Goal: Task Accomplishment & Management: Complete application form

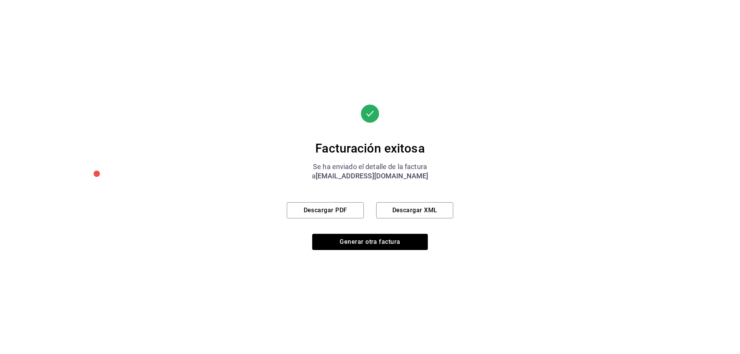
scroll to position [322, 0]
click at [353, 246] on button "Generar otra factura" at bounding box center [370, 242] width 116 height 16
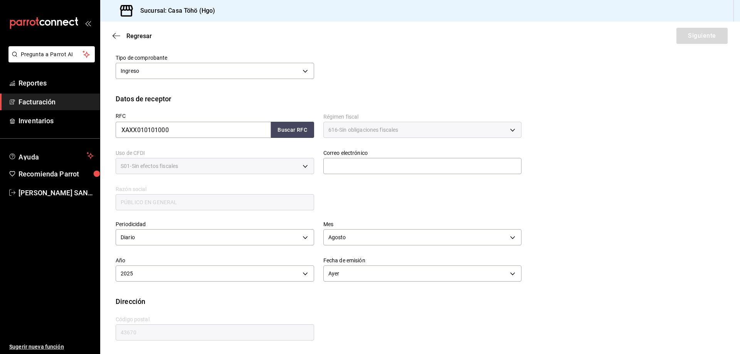
scroll to position [55, 0]
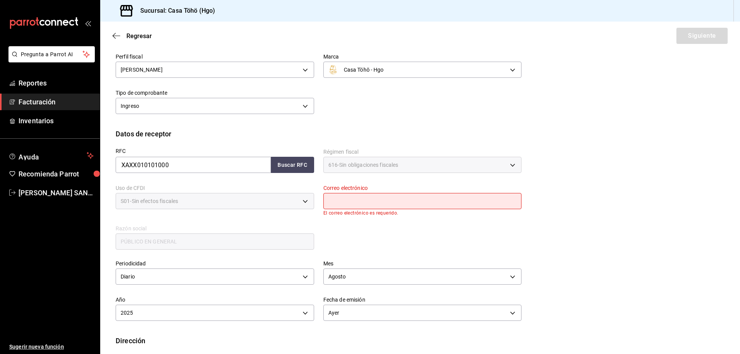
click at [371, 204] on input "text" at bounding box center [422, 201] width 199 height 16
click at [282, 157] on button "Buscar RFC" at bounding box center [292, 165] width 43 height 16
type input "[EMAIL_ADDRESS][DOMAIN_NAME]"
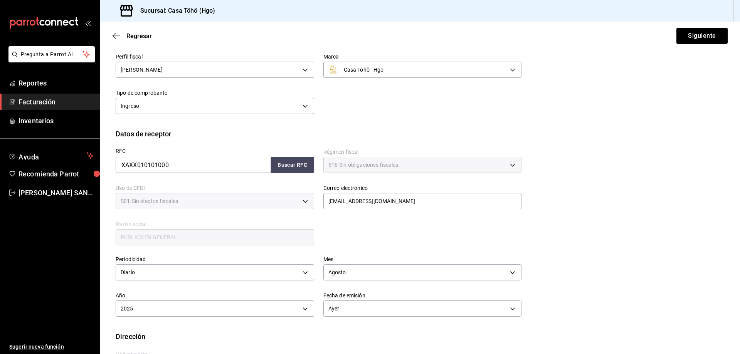
scroll to position [90, 0]
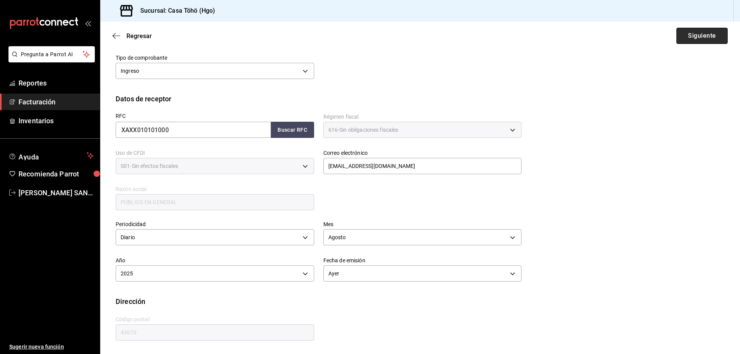
click at [711, 34] on button "Siguiente" at bounding box center [702, 36] width 51 height 16
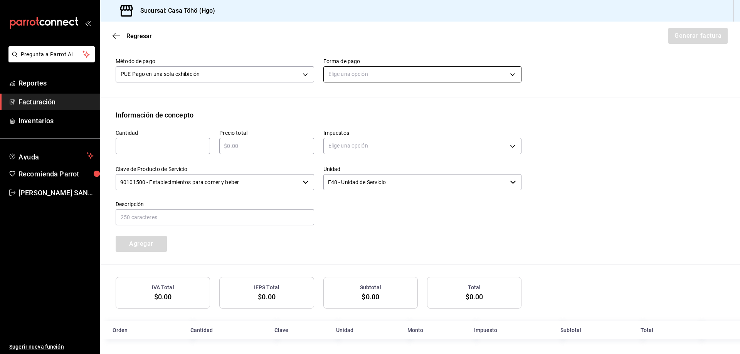
scroll to position [250, 0]
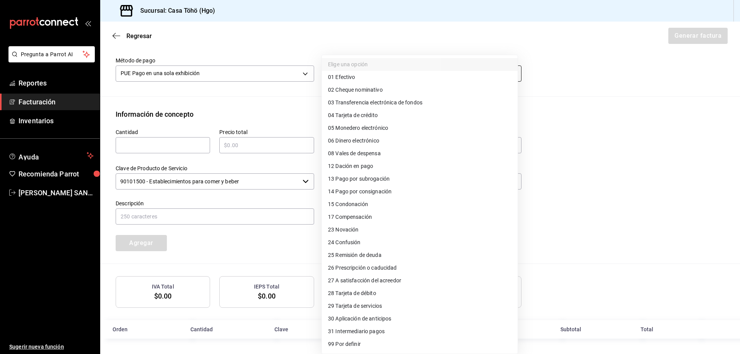
click at [344, 76] on body "Pregunta a Parrot AI Reportes Facturación Inventarios Ayuda Recomienda Parrot […" at bounding box center [370, 177] width 740 height 354
click at [378, 115] on span "04 Tarjeta de crédito" at bounding box center [353, 115] width 50 height 8
type input "04"
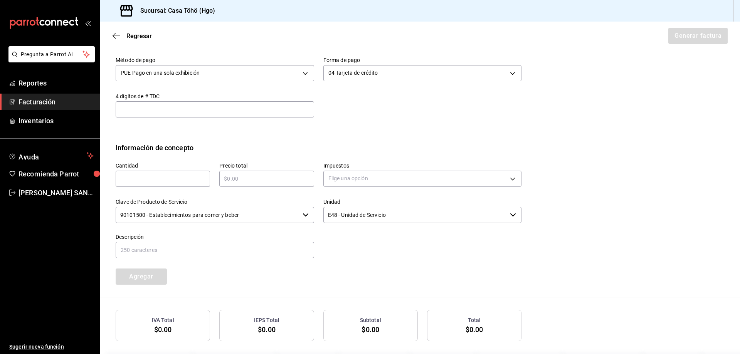
click at [139, 178] on input "text" at bounding box center [163, 178] width 94 height 9
type input "1"
click at [238, 179] on input "text" at bounding box center [266, 178] width 94 height 9
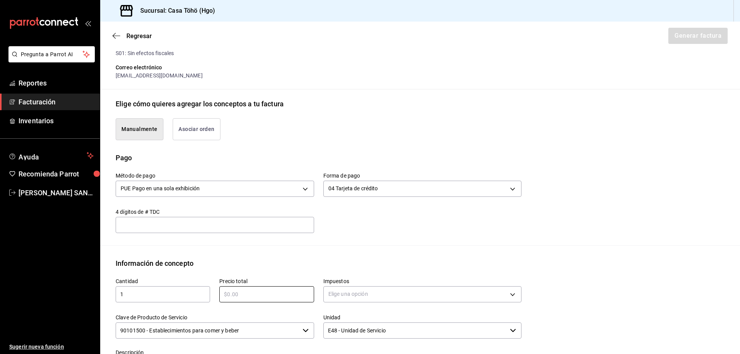
click at [184, 125] on button "Asociar orden" at bounding box center [197, 129] width 48 height 22
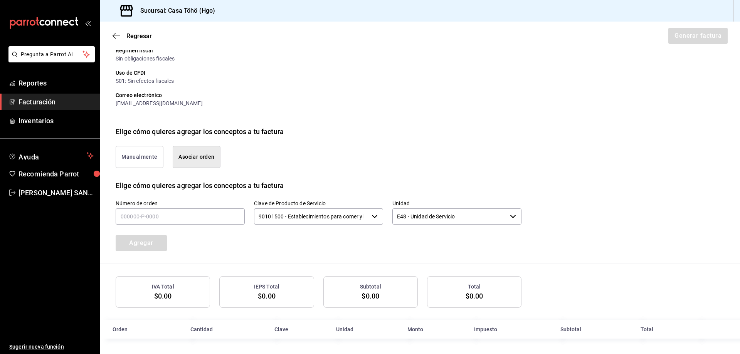
scroll to position [107, 0]
click at [151, 217] on input "text" at bounding box center [180, 217] width 129 height 16
type input "18____-_-____"
drag, startPoint x: 152, startPoint y: 253, endPoint x: 6, endPoint y: 369, distance: 186.5
click at [156, 217] on input "18____-_-____" at bounding box center [180, 217] width 129 height 16
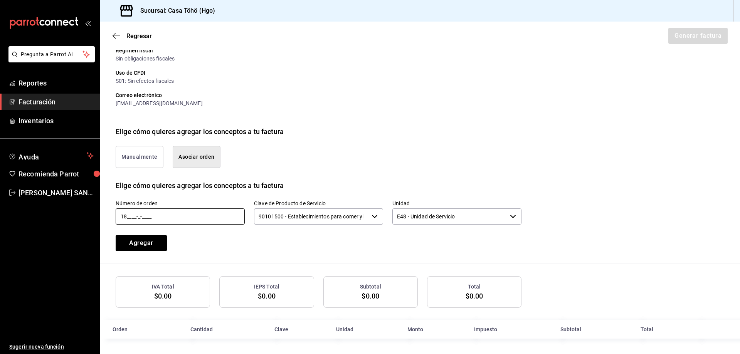
drag, startPoint x: 156, startPoint y: 217, endPoint x: 47, endPoint y: 209, distance: 109.8
click at [47, 209] on div "Pregunta a Parrot AI Reportes Facturación Inventarios Ayuda Recomienda Parrot […" at bounding box center [370, 177] width 740 height 354
type input "180825-P-0007"
click at [160, 251] on button "Agregar" at bounding box center [141, 243] width 51 height 16
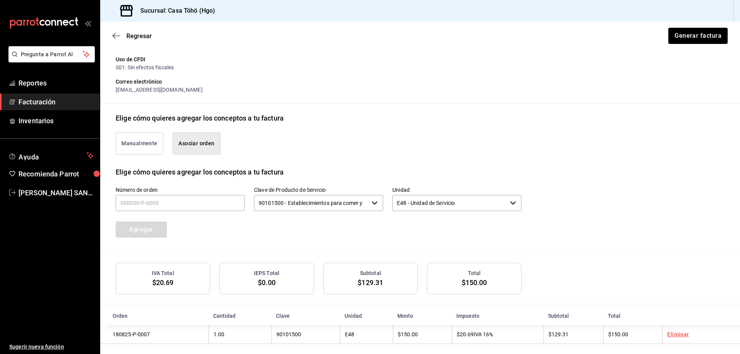
scroll to position [126, 0]
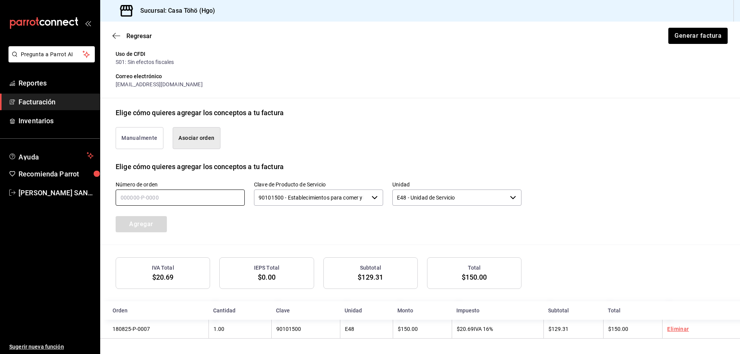
click at [167, 200] on input "text" at bounding box center [180, 198] width 129 height 16
type input "180825-P-0002"
click at [129, 231] on button "Agregar" at bounding box center [141, 224] width 51 height 16
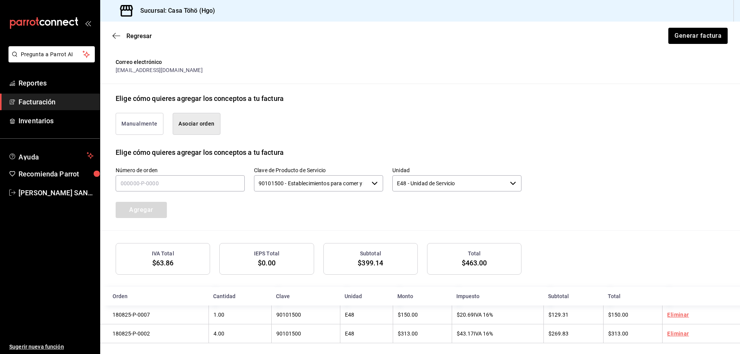
scroll to position [145, 0]
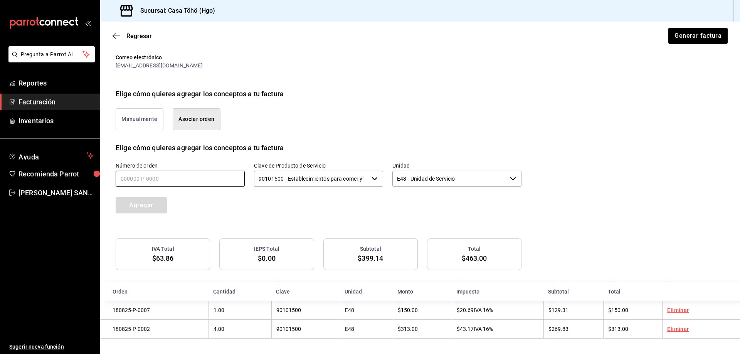
click at [129, 172] on input "text" at bounding box center [180, 179] width 129 height 16
type input "180825-P-0092"
click at [153, 205] on button "Agregar" at bounding box center [141, 205] width 51 height 16
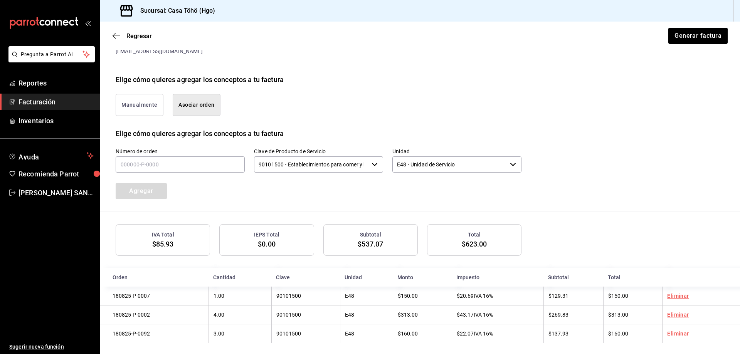
scroll to position [165, 0]
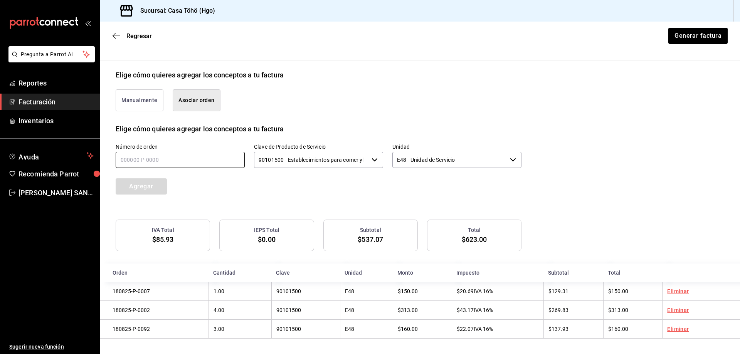
click at [126, 157] on input "text" at bounding box center [180, 160] width 129 height 16
type input "180825-P-0031"
click at [139, 182] on button "Agregar" at bounding box center [141, 187] width 51 height 16
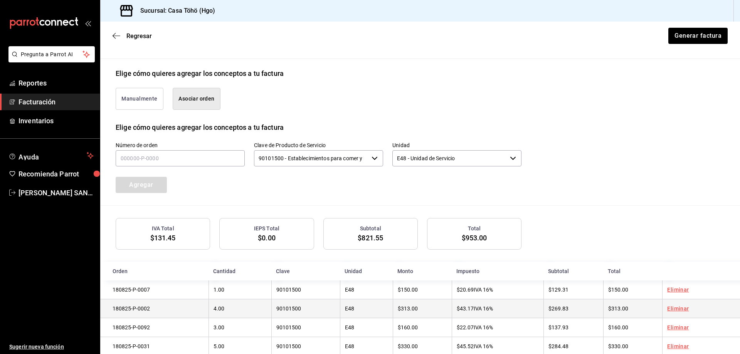
scroll to position [184, 0]
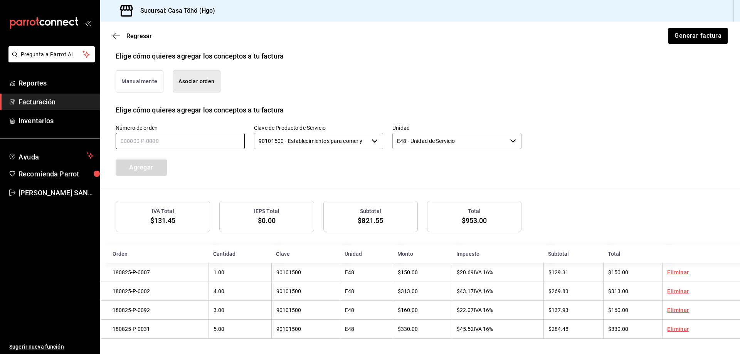
click at [160, 142] on input "text" at bounding box center [180, 141] width 129 height 16
type input "180825-P-0038"
click at [148, 167] on button "Agregar" at bounding box center [141, 168] width 51 height 16
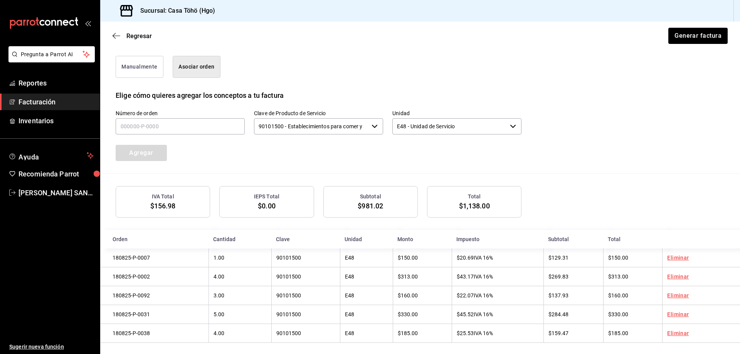
scroll to position [203, 0]
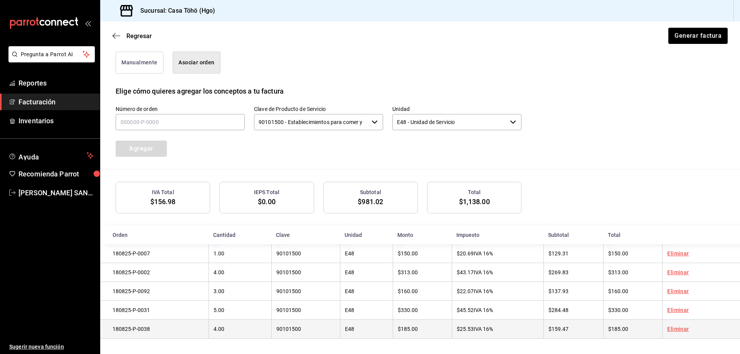
click at [677, 330] on link "Eliminar" at bounding box center [678, 329] width 22 height 6
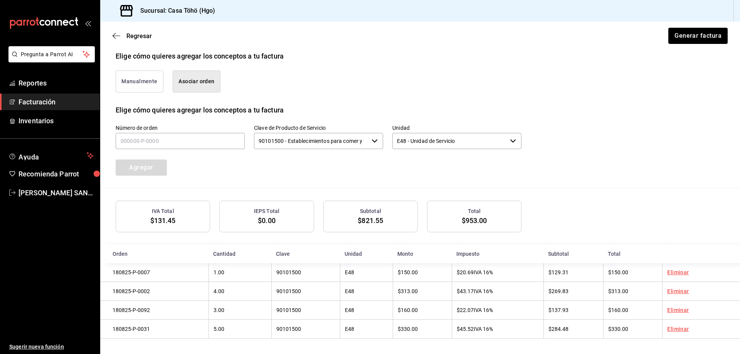
scroll to position [184, 0]
click at [135, 140] on input "text" at bounding box center [180, 141] width 129 height 16
type input "180825-P-0038"
click at [145, 168] on button "Agregar" at bounding box center [141, 168] width 51 height 16
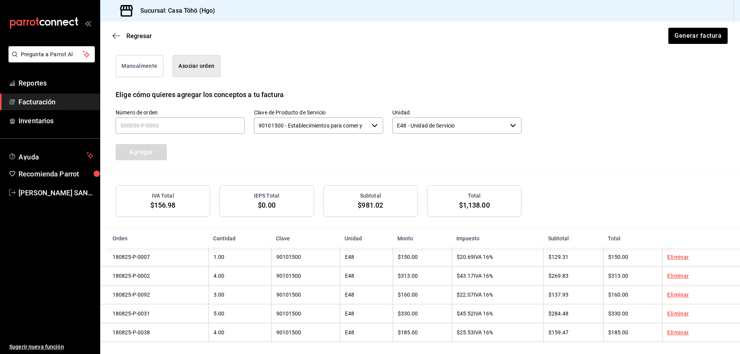
scroll to position [203, 0]
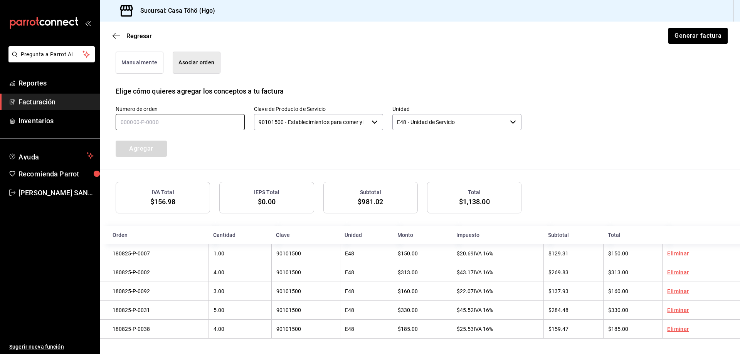
click at [159, 123] on input "text" at bounding box center [180, 122] width 129 height 16
type input "180825-P-0058"
click at [155, 143] on button "Agregar" at bounding box center [141, 149] width 51 height 16
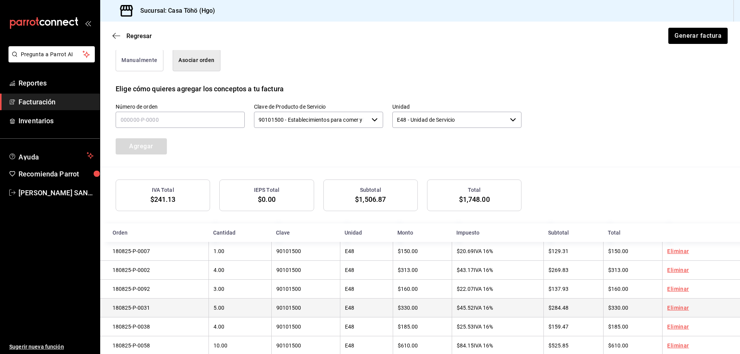
scroll to position [222, 0]
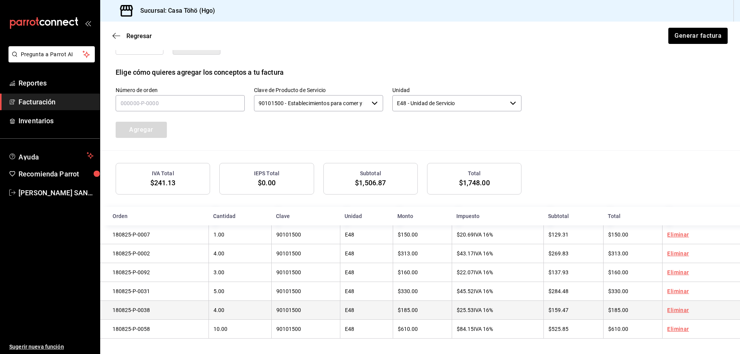
click at [678, 310] on link "Eliminar" at bounding box center [678, 310] width 22 height 6
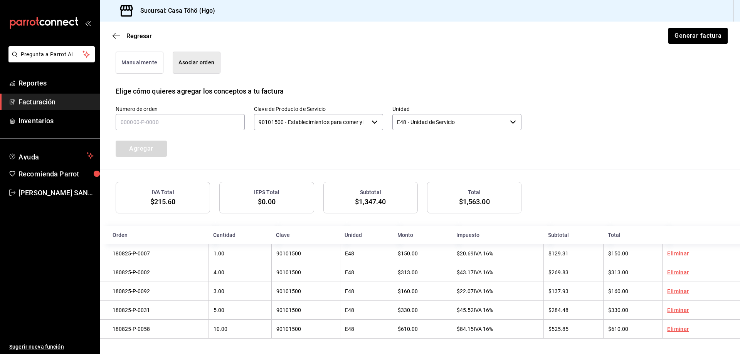
scroll to position [203, 0]
click at [190, 116] on input "text" at bounding box center [180, 122] width 129 height 16
type input "180825-P-0068"
click at [155, 148] on button "Agregar" at bounding box center [141, 149] width 51 height 16
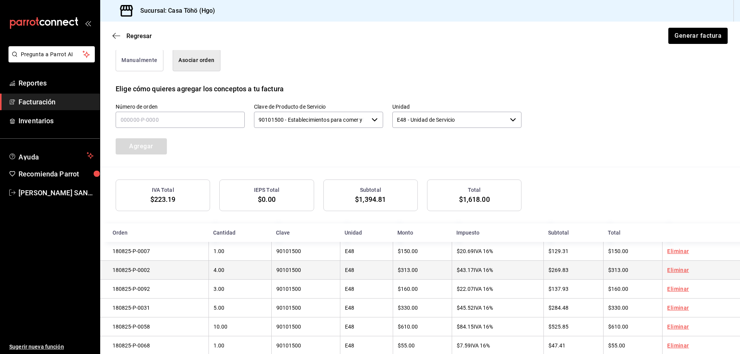
scroll to position [222, 0]
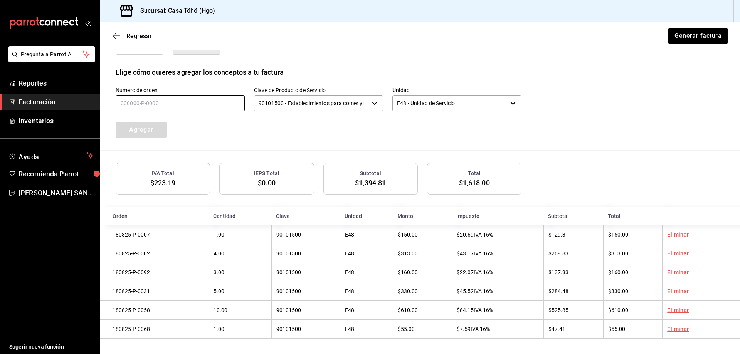
click at [167, 104] on input "text" at bounding box center [180, 103] width 129 height 16
type input "180825-P-0054"
click at [160, 127] on button "Agregar" at bounding box center [141, 130] width 51 height 16
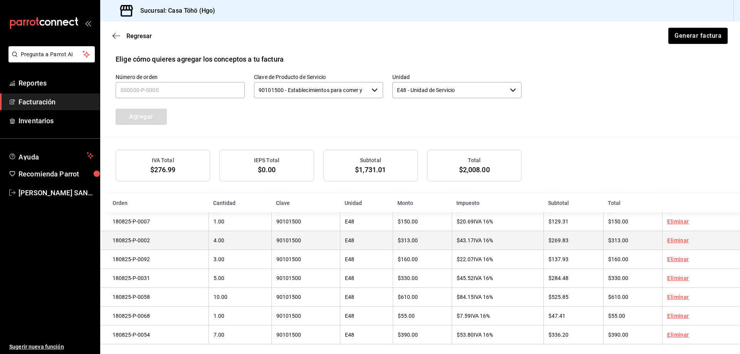
scroll to position [242, 0]
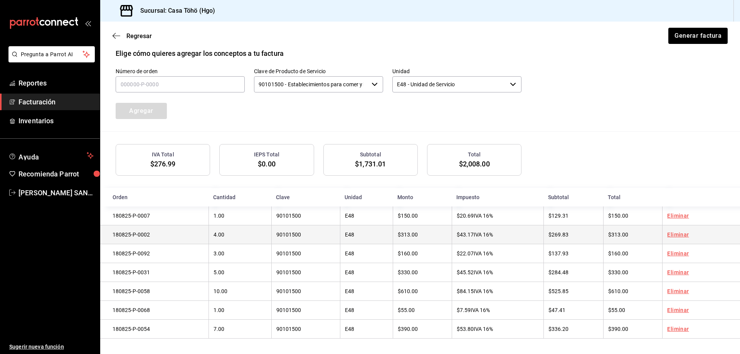
click at [633, 230] on td "$313.00" at bounding box center [632, 235] width 59 height 19
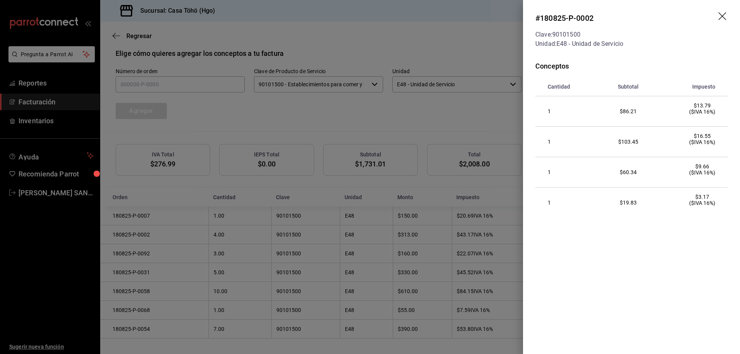
click at [383, 244] on div at bounding box center [370, 177] width 740 height 354
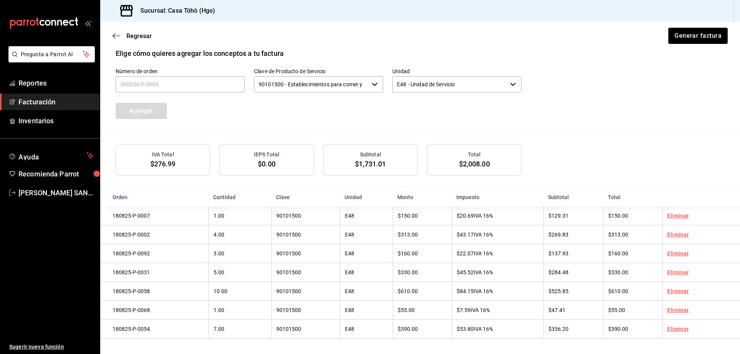
click at [383, 244] on td "E48" at bounding box center [366, 253] width 53 height 19
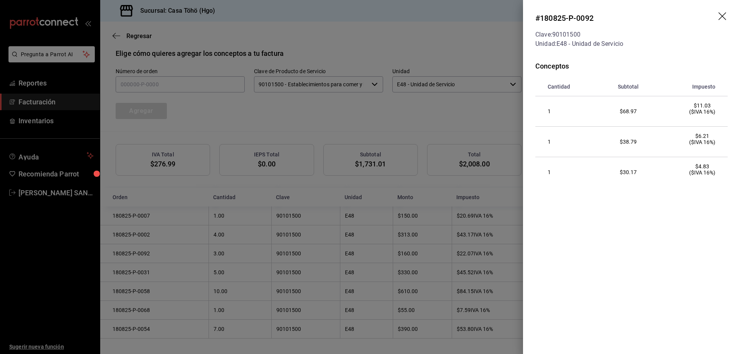
click at [412, 114] on div at bounding box center [370, 177] width 740 height 354
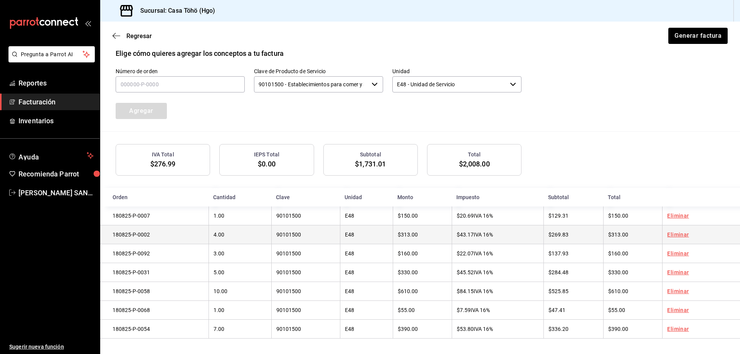
click at [510, 226] on td "$43.17 IVA 16%" at bounding box center [497, 235] width 91 height 19
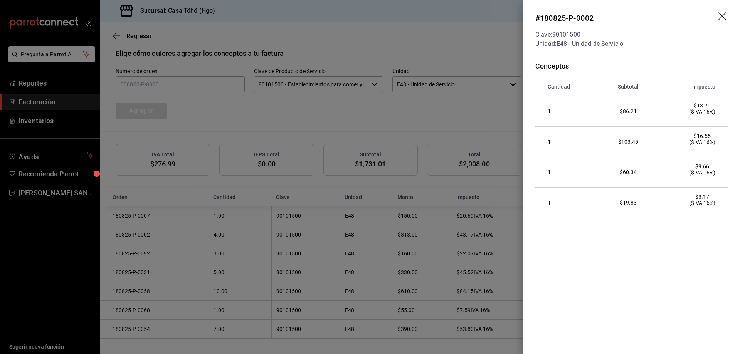
click at [723, 18] on icon "drag" at bounding box center [723, 16] width 9 height 9
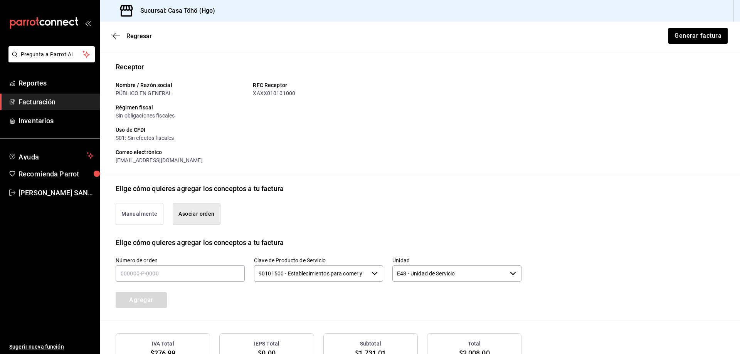
scroll to position [49, 0]
click at [694, 37] on button "Generar factura" at bounding box center [698, 36] width 60 height 16
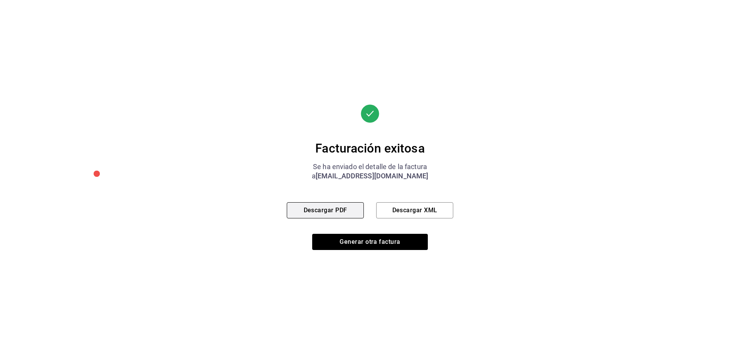
click at [328, 215] on button "Descargar PDF" at bounding box center [325, 210] width 77 height 16
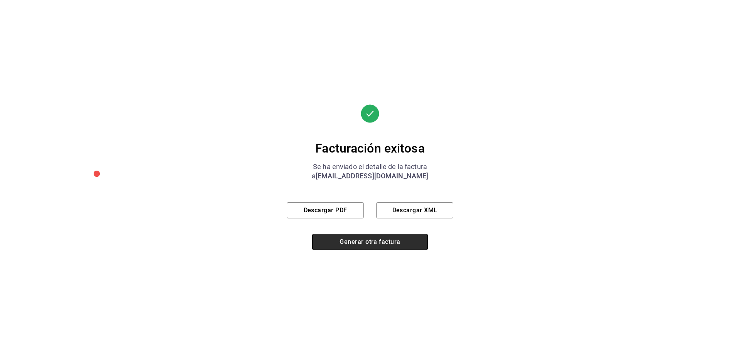
click at [360, 247] on button "Generar otra factura" at bounding box center [370, 242] width 116 height 16
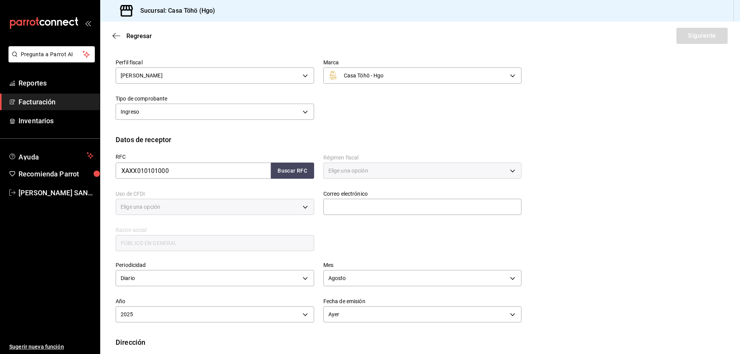
type input "616"
type input "S01"
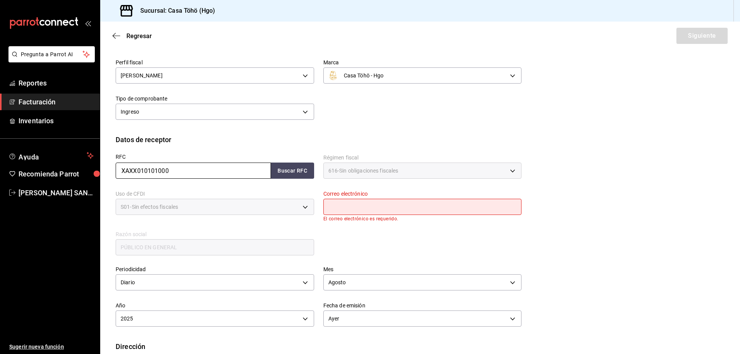
click at [243, 173] on input "XAXX010101000" at bounding box center [193, 171] width 155 height 16
click at [277, 173] on button "Buscar RFC" at bounding box center [292, 171] width 43 height 16
type input "[EMAIL_ADDRESS][DOMAIN_NAME]"
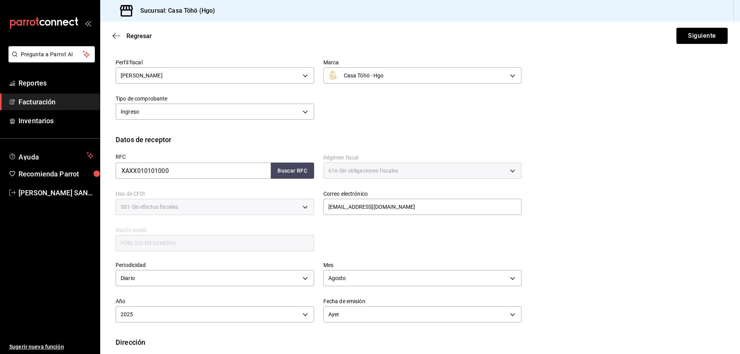
click at [349, 241] on div "RFC XAXX010101000 Buscar RFC Régimen fiscal 616 - Sin obligaciones fiscales 616…" at bounding box center [313, 199] width 415 height 108
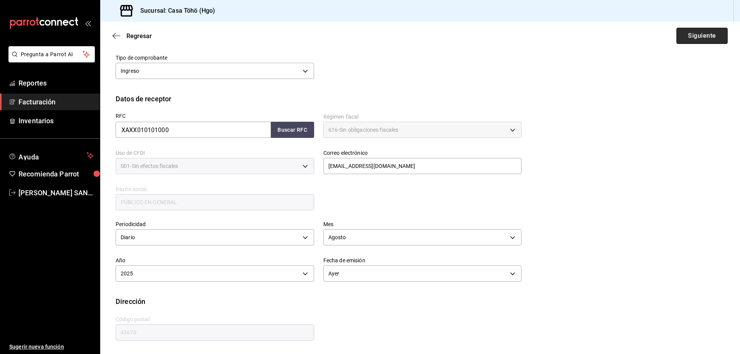
click at [695, 42] on button "Siguiente" at bounding box center [702, 36] width 51 height 16
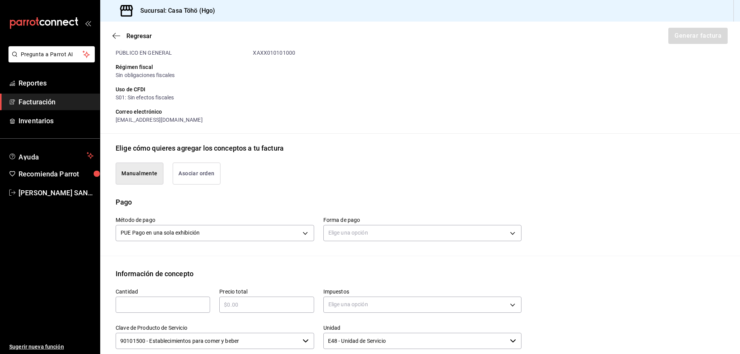
click at [204, 178] on button "Asociar orden" at bounding box center [197, 174] width 48 height 22
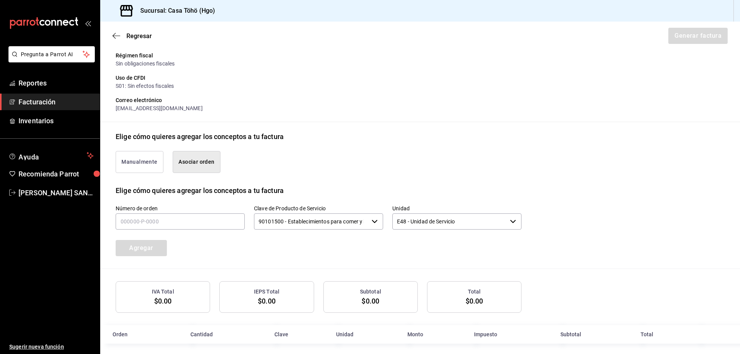
scroll to position [107, 0]
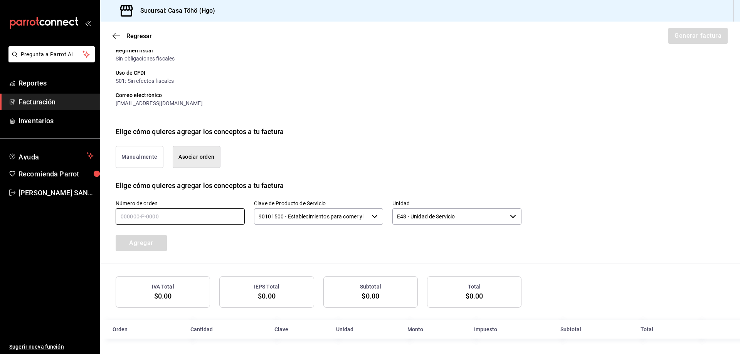
click at [165, 219] on input "text" at bounding box center [180, 217] width 129 height 16
type input "180825-P-0038"
click at [143, 250] on button "Agregar" at bounding box center [141, 243] width 51 height 16
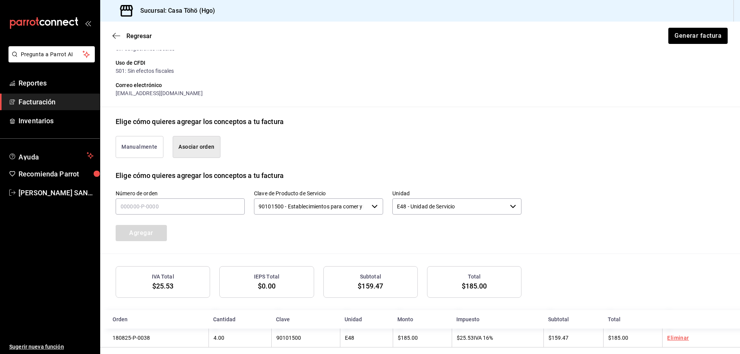
scroll to position [126, 0]
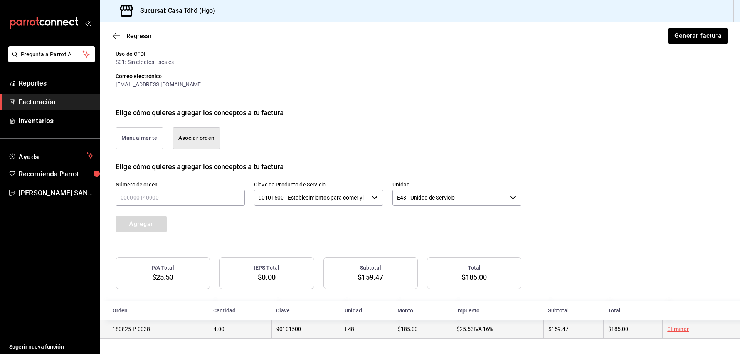
click at [678, 329] on link "Eliminar" at bounding box center [678, 329] width 22 height 6
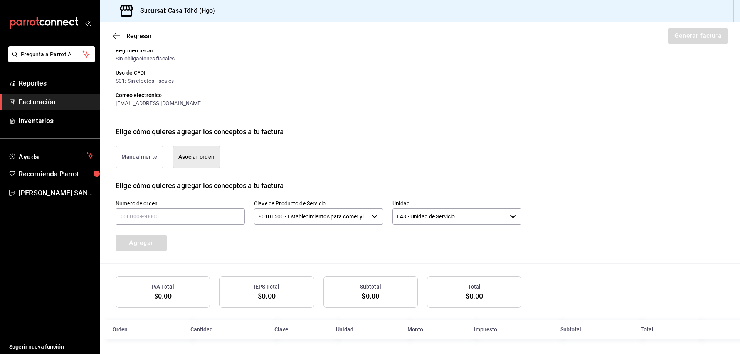
click at [150, 163] on button "Manualmente" at bounding box center [140, 157] width 48 height 22
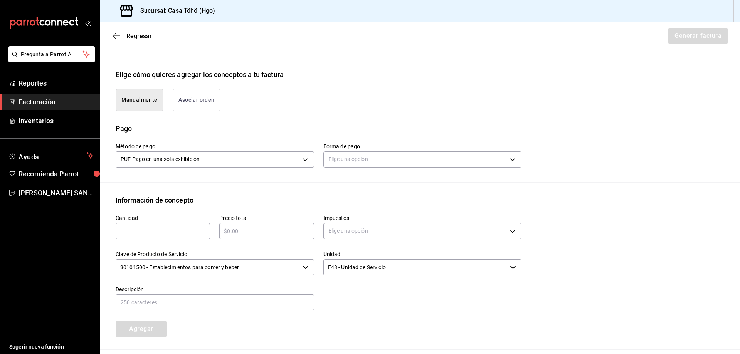
scroll to position [184, 0]
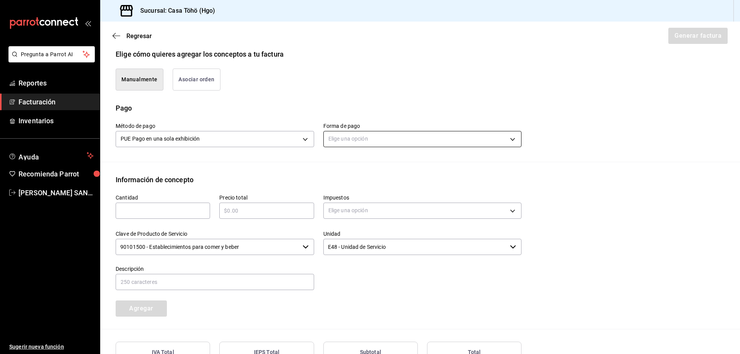
click at [341, 139] on body "Pregunta a Parrot AI Reportes Facturación Inventarios Ayuda Recomienda Parrot […" at bounding box center [370, 177] width 740 height 354
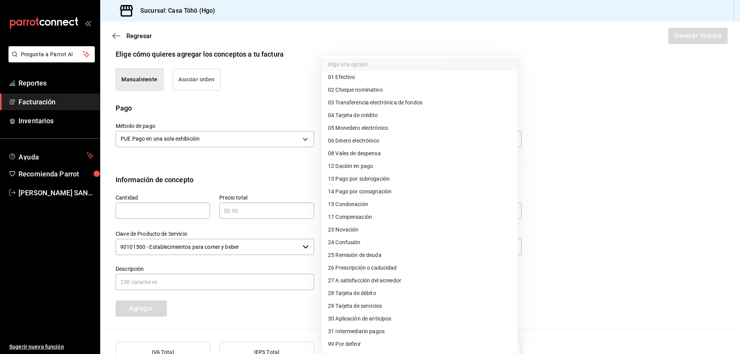
click at [367, 118] on span "04 Tarjeta de crédito" at bounding box center [353, 115] width 50 height 8
type input "04"
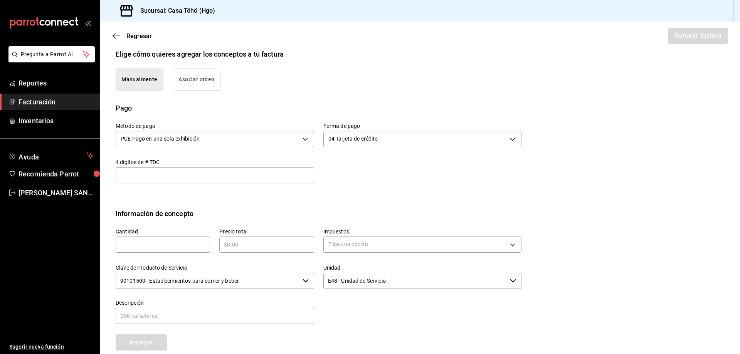
click at [250, 212] on div "Información de concepto" at bounding box center [420, 214] width 609 height 10
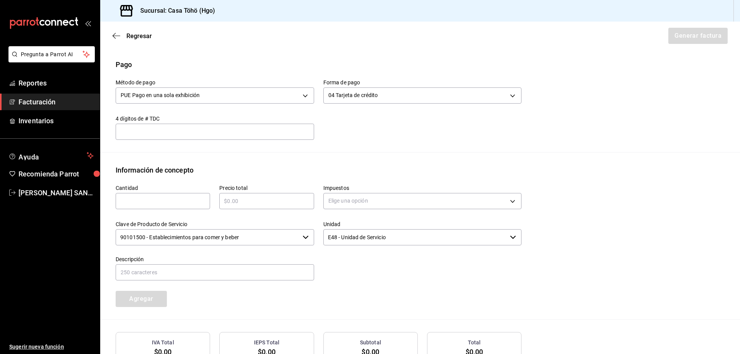
scroll to position [284, 0]
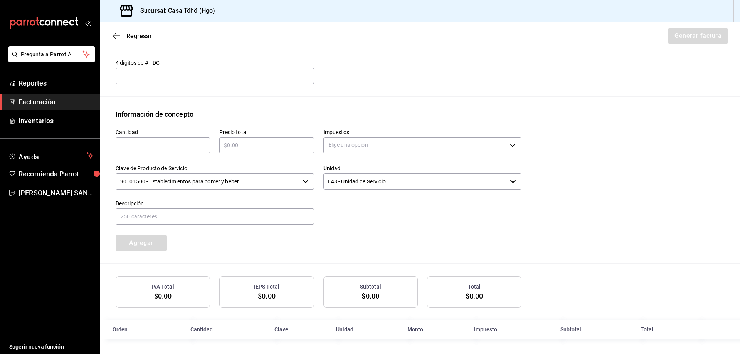
click at [178, 146] on input "text" at bounding box center [163, 145] width 94 height 9
type input "1"
click at [239, 142] on input "text" at bounding box center [266, 145] width 94 height 9
type input "$145"
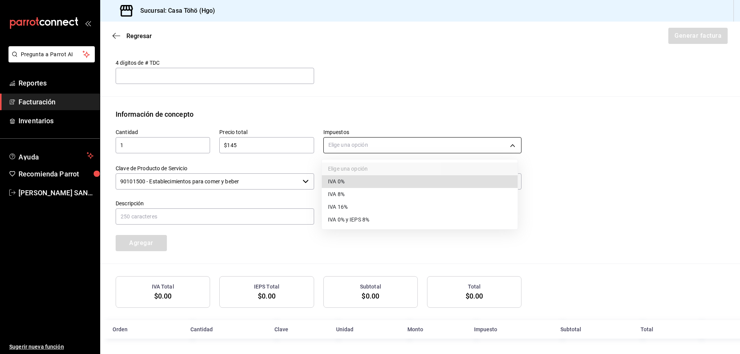
click at [374, 140] on body "Pregunta a Parrot AI Reportes Facturación Inventarios Ayuda Recomienda Parrot […" at bounding box center [370, 177] width 740 height 354
click at [365, 208] on li "IVA 16%" at bounding box center [420, 207] width 196 height 13
type input "IVA_16"
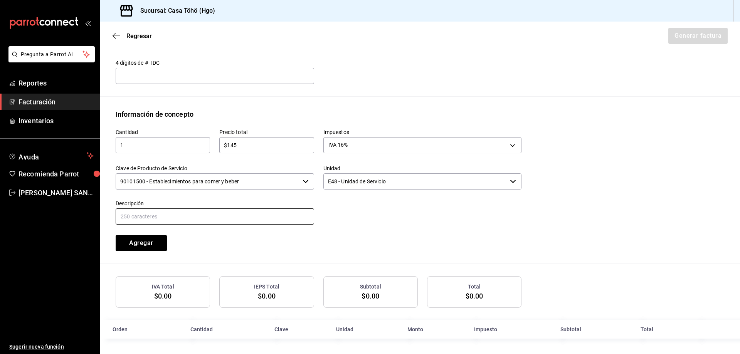
click at [235, 218] on input "text" at bounding box center [215, 217] width 199 height 16
click at [200, 216] on input "VENTA PUBLICO EN GENERAL [DATE][PERSON_NAME] TARJETA CREDITO" at bounding box center [215, 217] width 199 height 16
type input "VENTA PUBLICO EN GENERAL [DATE][PERSON_NAME] TARJETA DE CREDITO"
click at [398, 199] on div at bounding box center [418, 208] width 208 height 35
click at [349, 227] on div "Cantidad 1 ​ Precio total $145 ​ Impuestos IVA 16% IVA_16 Clave de Producto de …" at bounding box center [313, 186] width 415 height 132
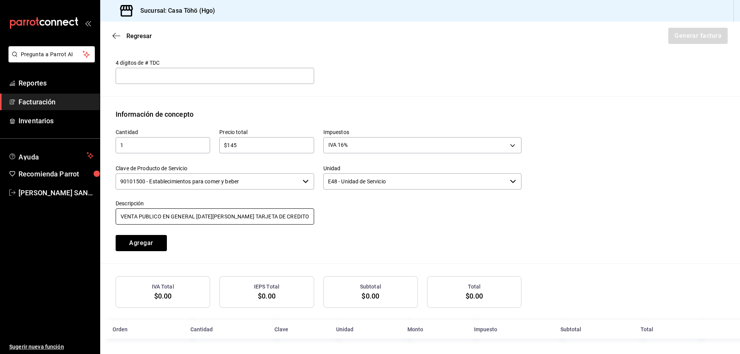
click at [298, 217] on input "VENTA PUBLICO EN GENERAL [DATE][PERSON_NAME] TARJETA DE CREDITO" at bounding box center [215, 217] width 199 height 16
click at [374, 238] on div "Cantidad 1 ​ Precio total $145 ​ Impuestos IVA 16% IVA_16 Clave de Producto de …" at bounding box center [313, 186] width 415 height 132
click at [152, 247] on button "Agregar" at bounding box center [141, 243] width 51 height 16
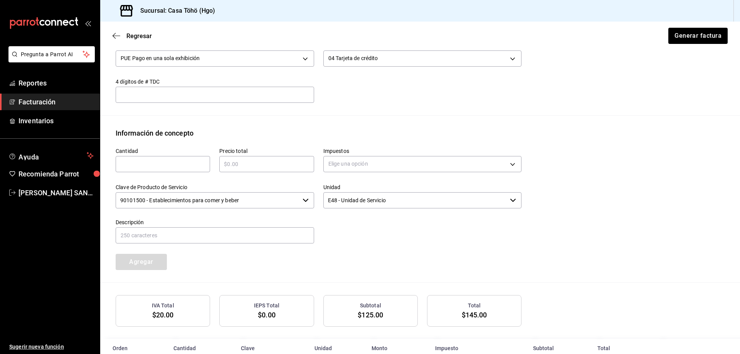
scroll to position [72, 0]
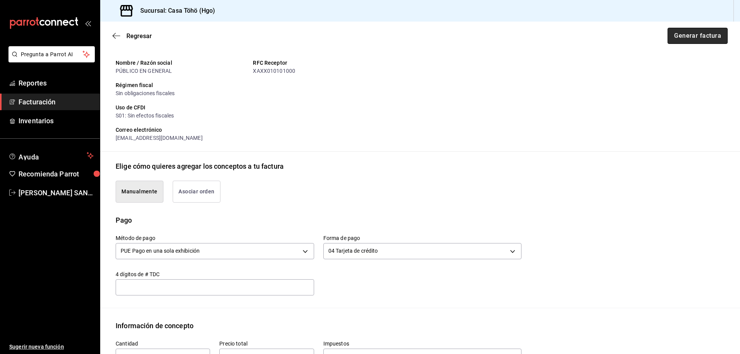
click at [687, 40] on button "Generar factura" at bounding box center [698, 36] width 60 height 16
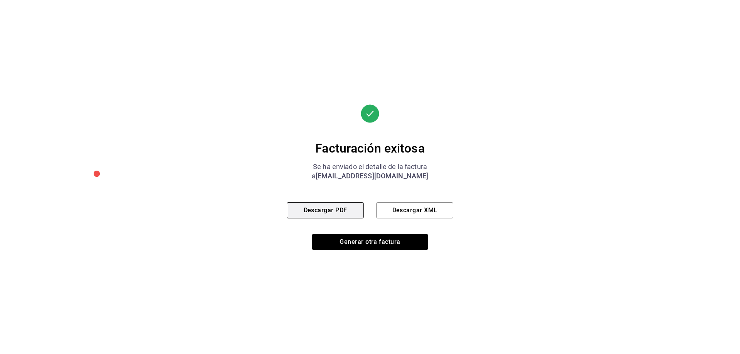
click at [325, 214] on button "Descargar PDF" at bounding box center [325, 210] width 77 height 16
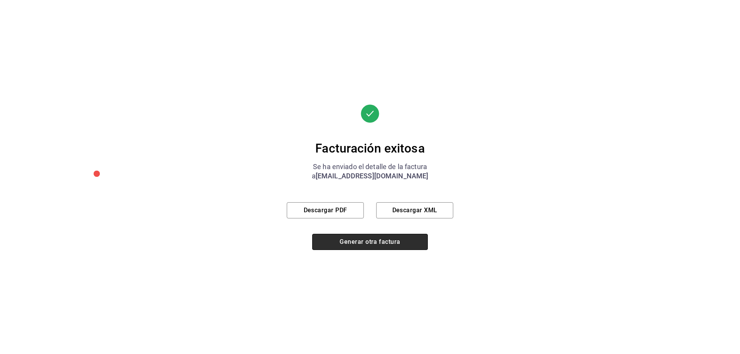
click at [357, 244] on button "Generar otra factura" at bounding box center [370, 242] width 116 height 16
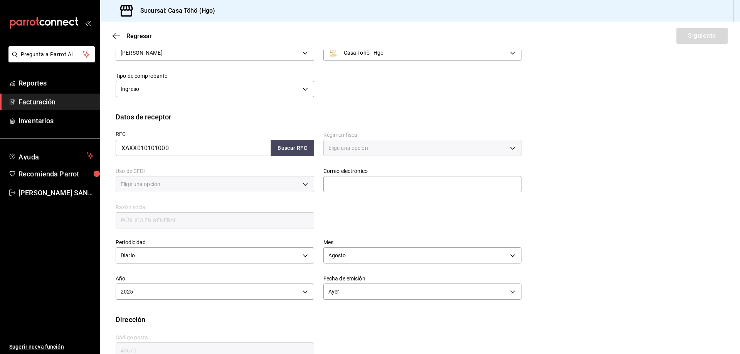
type input "616"
type input "S01"
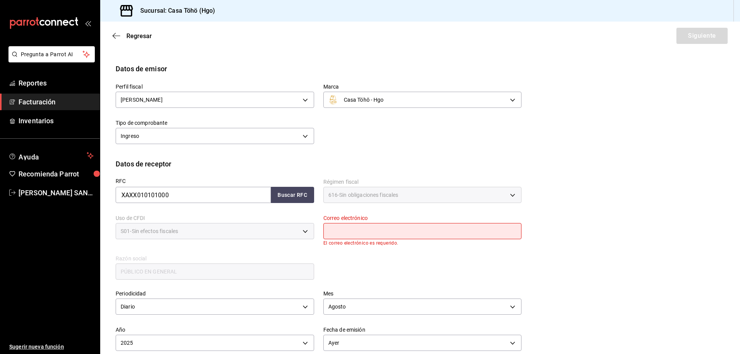
scroll to position [39, 0]
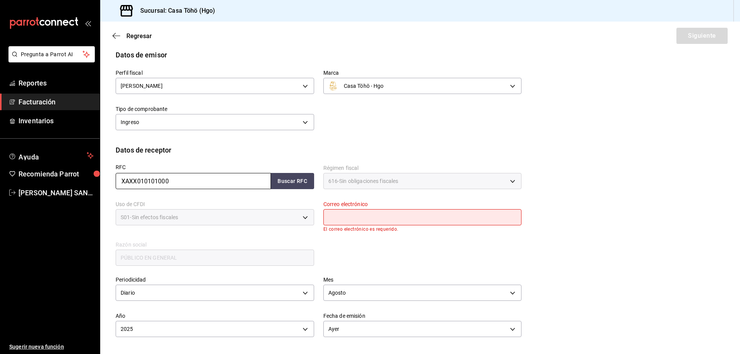
click at [206, 182] on input "XAXX010101000" at bounding box center [193, 181] width 155 height 16
click at [280, 183] on button "Buscar RFC" at bounding box center [292, 181] width 43 height 16
type input "[EMAIL_ADDRESS][DOMAIN_NAME]"
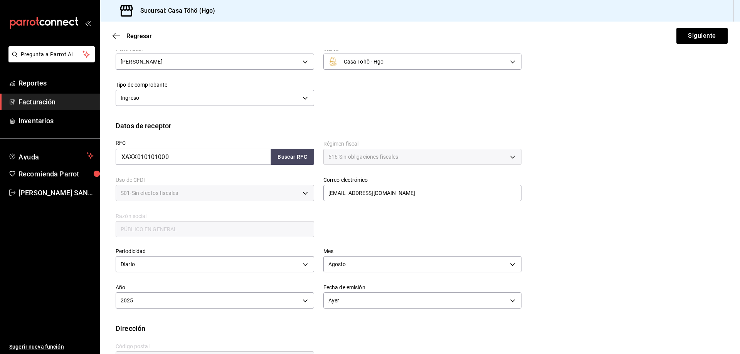
scroll to position [90, 0]
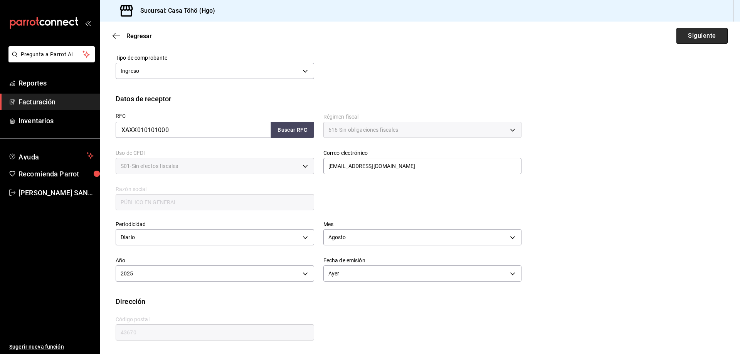
click at [702, 36] on button "Siguiente" at bounding box center [702, 36] width 51 height 16
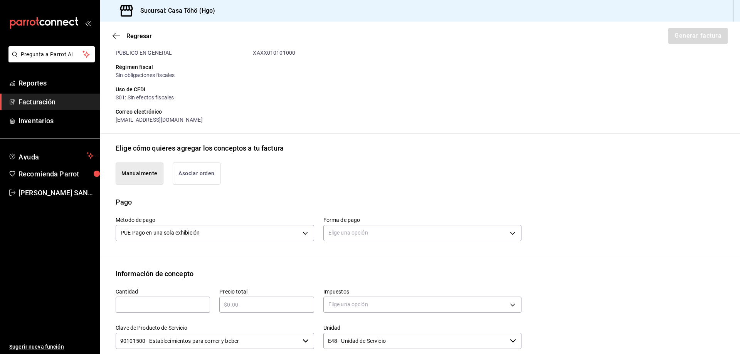
click at [137, 175] on button "Manualmente" at bounding box center [140, 174] width 48 height 22
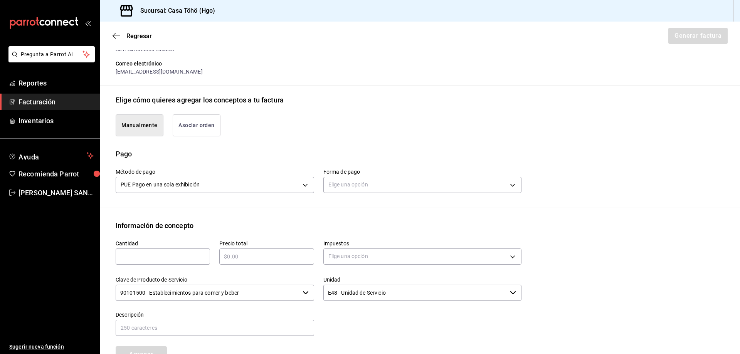
scroll to position [244, 0]
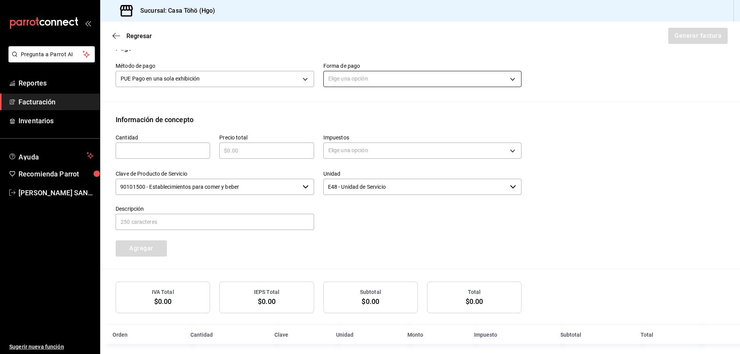
click at [376, 78] on body "Pregunta a Parrot AI Reportes Facturación Inventarios Ayuda Recomienda Parrot […" at bounding box center [370, 177] width 740 height 354
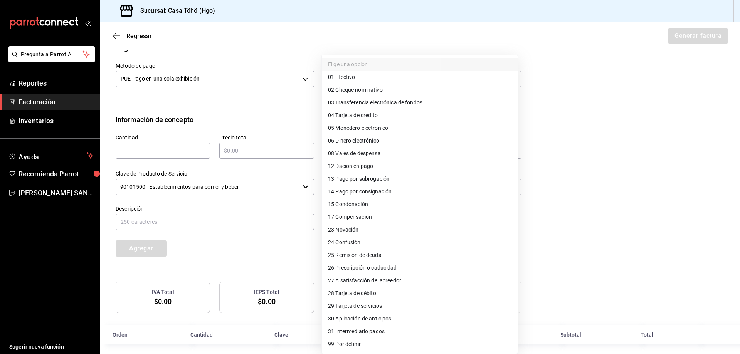
click at [363, 77] on li "01 Efectivo" at bounding box center [420, 77] width 196 height 13
type input "01"
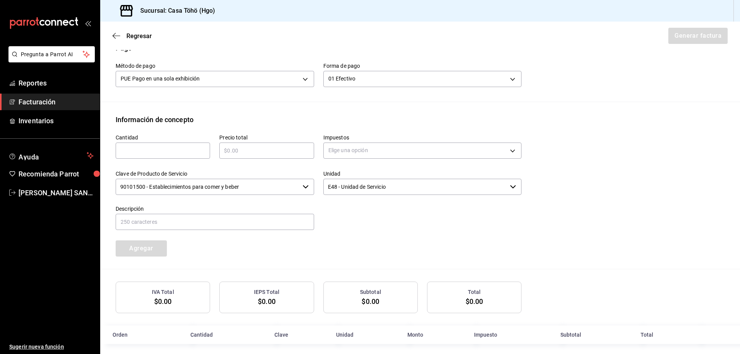
drag, startPoint x: 196, startPoint y: 147, endPoint x: 215, endPoint y: 147, distance: 18.5
click at [196, 147] on input "text" at bounding box center [163, 150] width 94 height 9
type input "1"
click at [239, 155] on input "text" at bounding box center [266, 150] width 94 height 9
type input "$288.80"
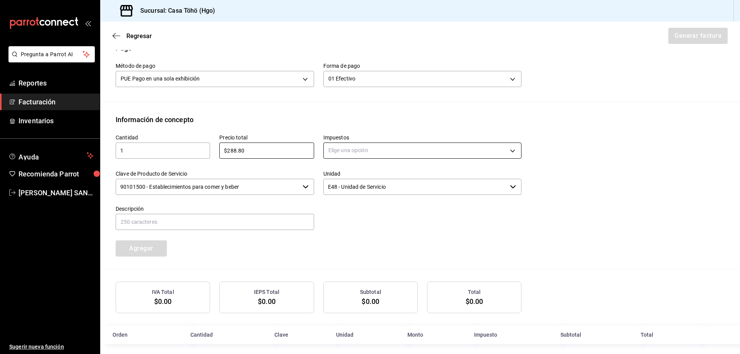
click at [347, 150] on body "Pregunta a Parrot AI Reportes Facturación Inventarios Ayuda Recomienda Parrot […" at bounding box center [370, 177] width 740 height 354
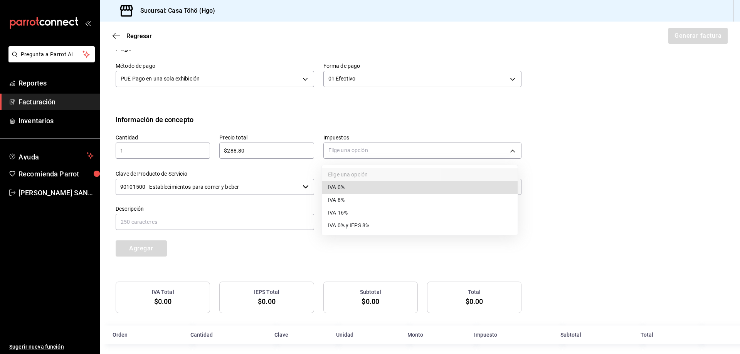
click at [348, 217] on li "IVA 16%" at bounding box center [420, 213] width 196 height 13
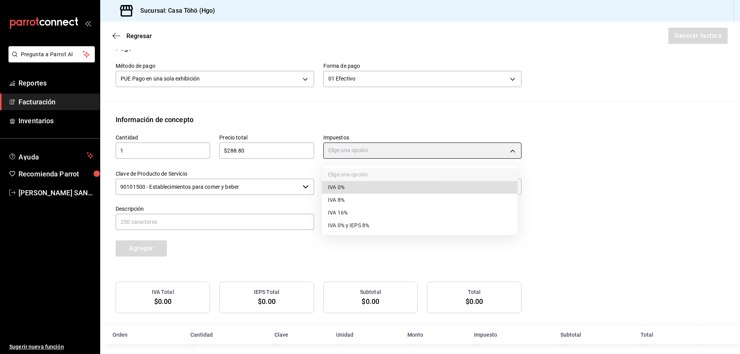
type input "IVA_16"
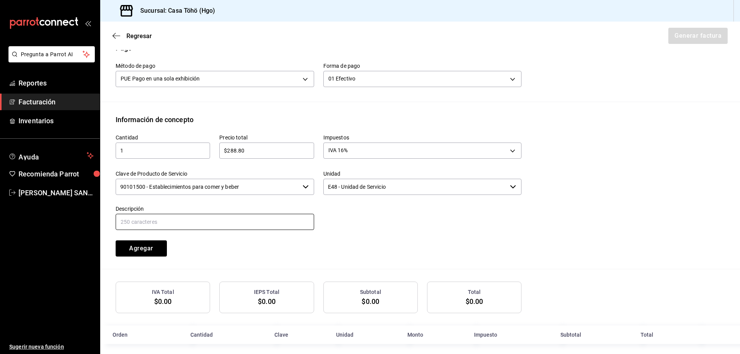
click at [249, 226] on input "text" at bounding box center [215, 222] width 199 height 16
click at [197, 220] on input "VENTA PUBLICO EN GENERAL [DATE][PERSON_NAME] TARJETA CREDITO" at bounding box center [215, 222] width 199 height 16
click at [283, 221] on input "VENTA PUBLICO EN GENERAL [DATE][PERSON_NAME] TARJETA CREDITO" at bounding box center [215, 222] width 199 height 16
drag, startPoint x: 290, startPoint y: 222, endPoint x: 238, endPoint y: 224, distance: 52.1
click at [238, 224] on input "VENTA PUBLICO EN GENERAL [DATE][PERSON_NAME] TARJETA CREDITO" at bounding box center [215, 222] width 199 height 16
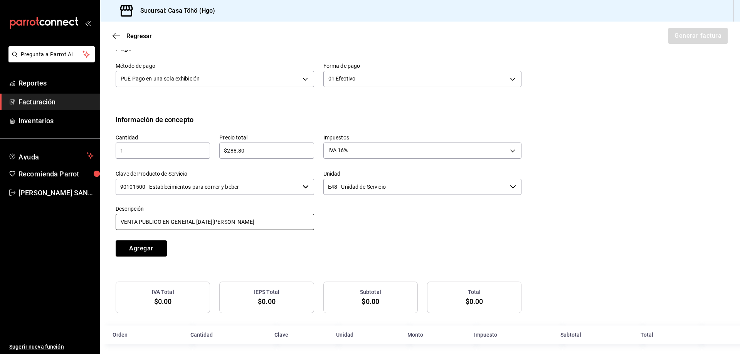
type input "VENTA PUBLICO EN GENERAL [DATE][PERSON_NAME]"
click at [280, 243] on div "Cantidad 1 ​ Precio total $288.80 ​ Impuestos IVA 16% IVA_16 Clave de Producto …" at bounding box center [313, 191] width 415 height 132
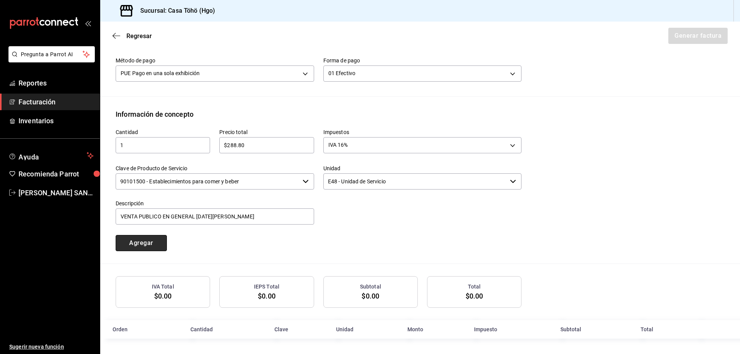
click at [153, 246] on button "Agregar" at bounding box center [141, 243] width 51 height 16
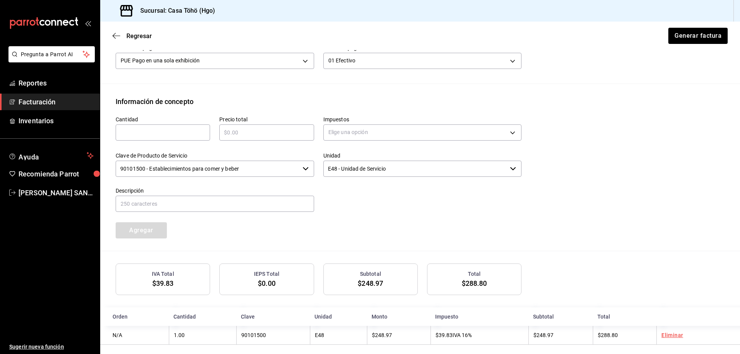
scroll to position [269, 0]
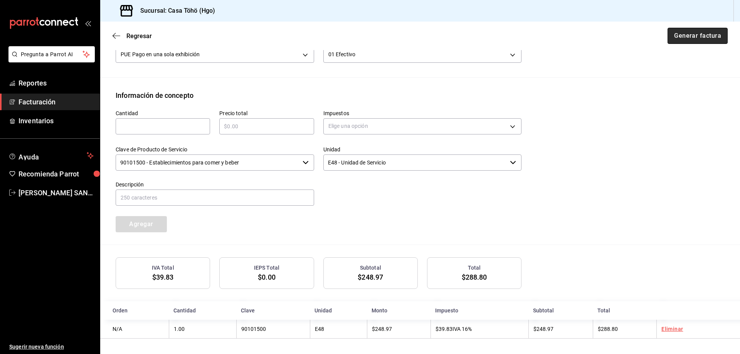
click at [696, 36] on button "Generar factura" at bounding box center [698, 36] width 60 height 16
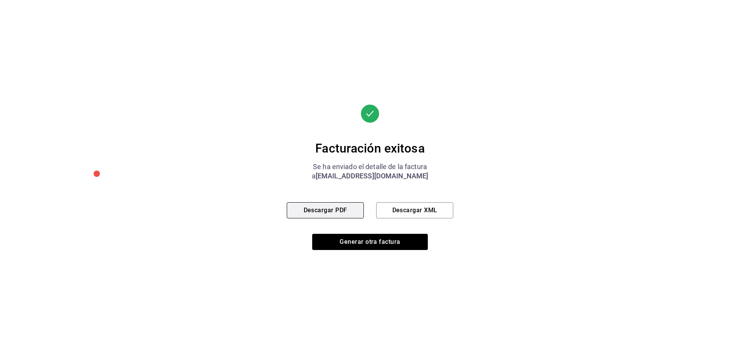
click at [322, 213] on button "Descargar PDF" at bounding box center [325, 210] width 77 height 16
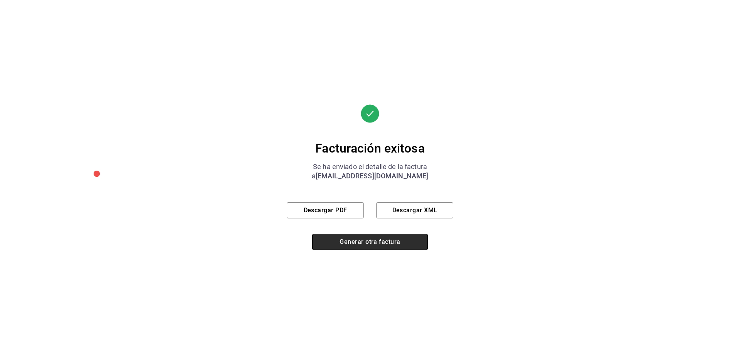
click at [384, 242] on button "Generar otra factura" at bounding box center [370, 242] width 116 height 16
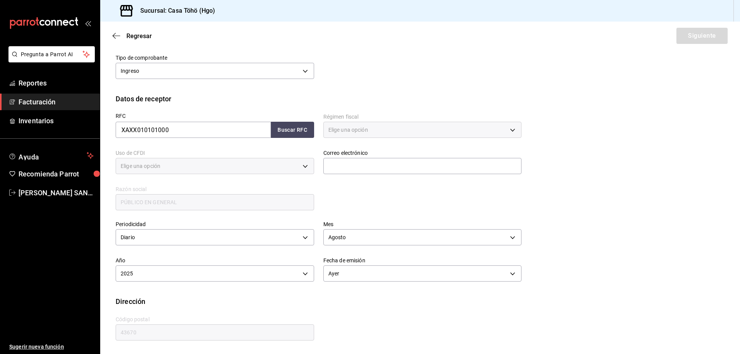
type input "616"
type input "S01"
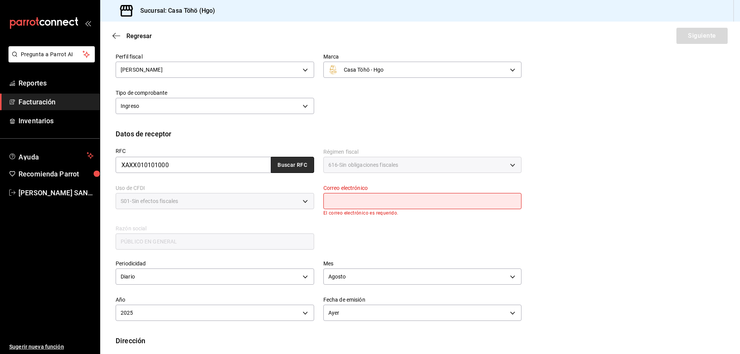
click at [306, 165] on button "Buscar RFC" at bounding box center [292, 165] width 43 height 16
type input "[EMAIL_ADDRESS][DOMAIN_NAME]"
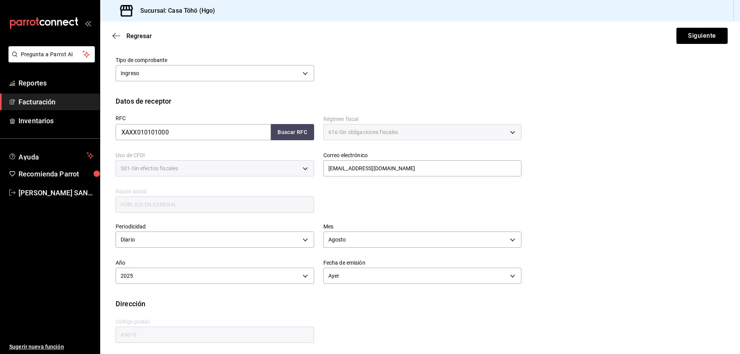
scroll to position [90, 0]
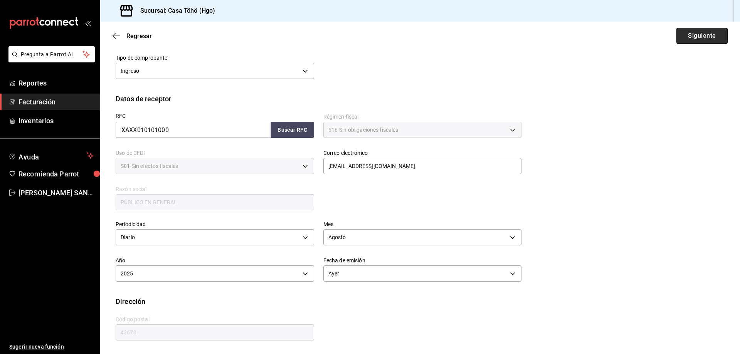
click at [697, 35] on button "Siguiente" at bounding box center [702, 36] width 51 height 16
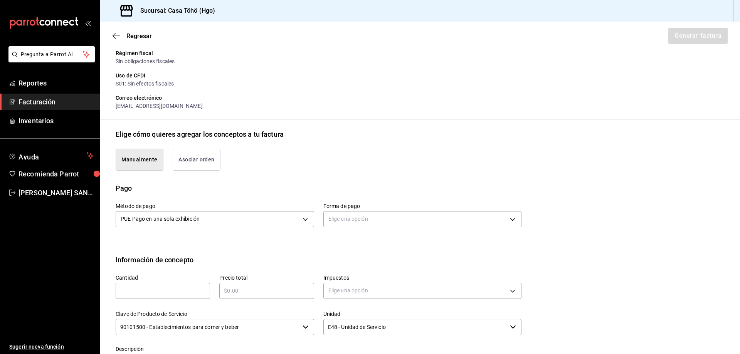
scroll to position [128, 0]
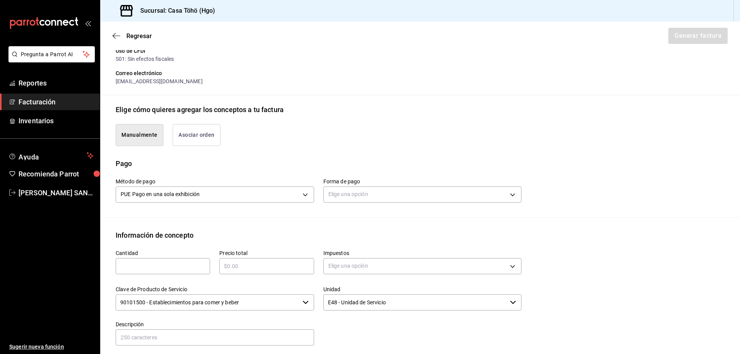
click at [528, 153] on div "Manualmente Asociar orden" at bounding box center [420, 137] width 609 height 44
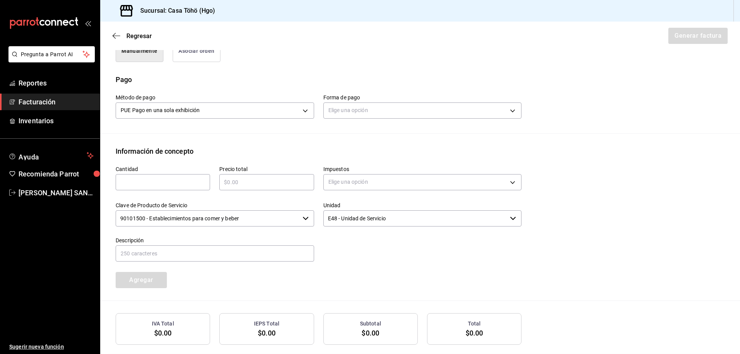
scroll to position [244, 0]
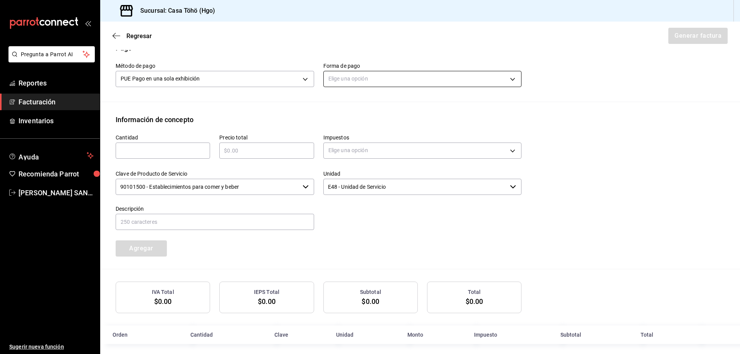
click at [338, 81] on body "Pregunta a Parrot AI Reportes Facturación Inventarios Ayuda Recomienda Parrot […" at bounding box center [370, 177] width 740 height 354
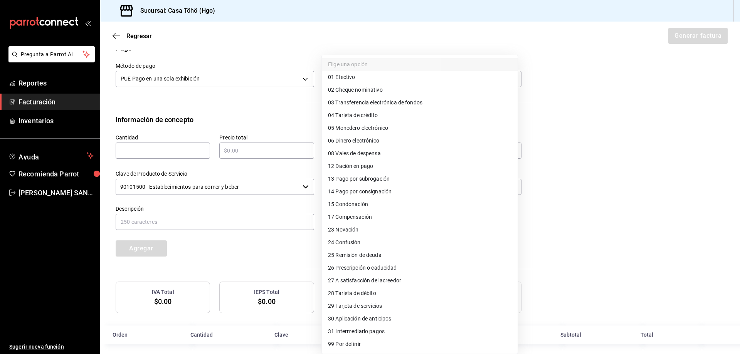
click at [368, 296] on span "28 Tarjeta de débito" at bounding box center [352, 294] width 48 height 8
type input "28"
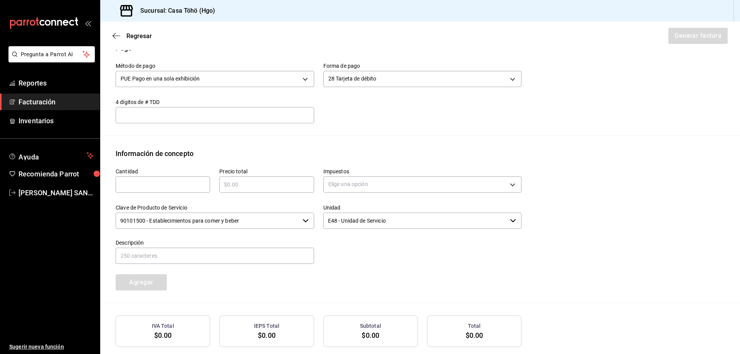
click at [363, 143] on div "Emisor Perfil fiscal [PERSON_NAME] Tipo de comprobante Ingreso Receptor Nombre …" at bounding box center [420, 95] width 640 height 566
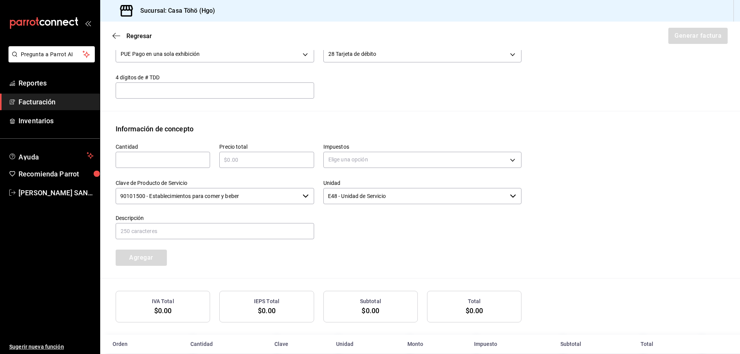
scroll to position [283, 0]
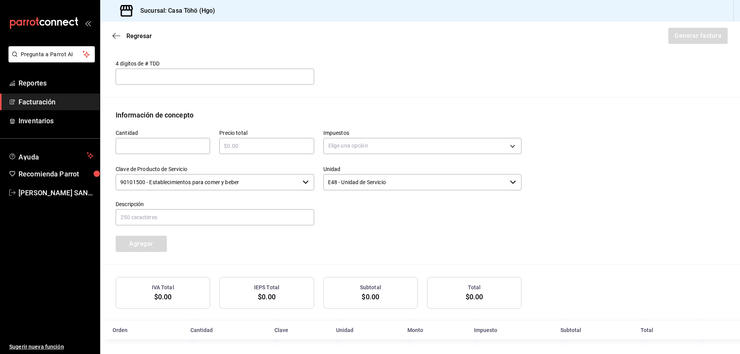
click at [171, 152] on div "​" at bounding box center [163, 146] width 94 height 16
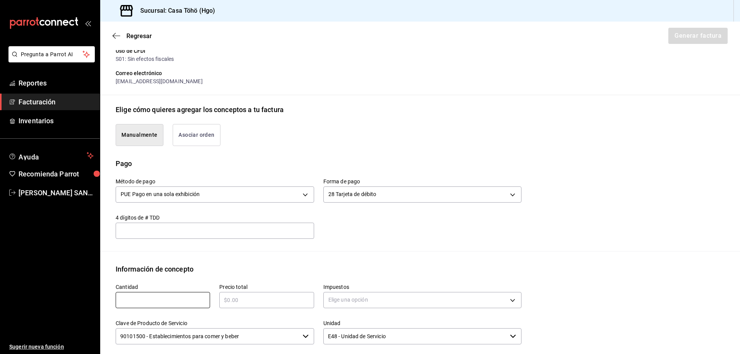
click at [197, 138] on button "Asociar orden" at bounding box center [197, 135] width 48 height 22
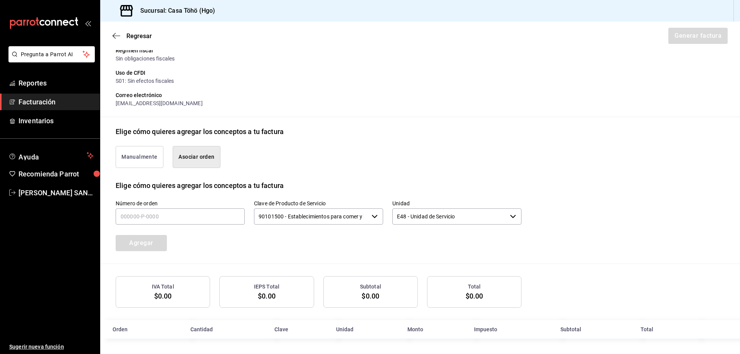
scroll to position [107, 0]
click at [164, 217] on input "text" at bounding box center [180, 217] width 129 height 16
type input "180825-P-0028"
click at [139, 239] on button "Agregar" at bounding box center [141, 243] width 51 height 16
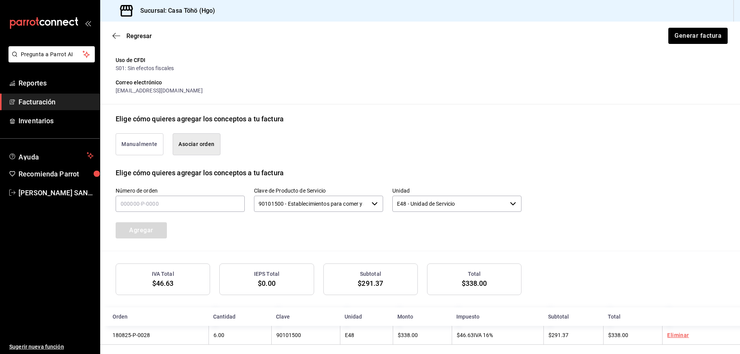
scroll to position [126, 0]
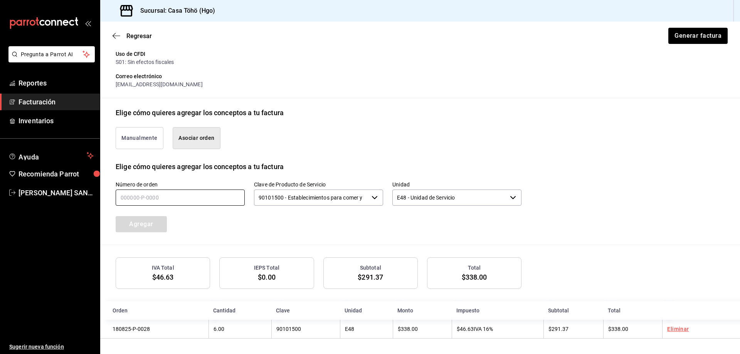
click at [120, 197] on input "text" at bounding box center [180, 198] width 129 height 16
click at [188, 195] on input "text" at bounding box center [180, 198] width 129 height 16
type input "180825-P-0024"
click at [131, 223] on button "Agregar" at bounding box center [141, 224] width 51 height 16
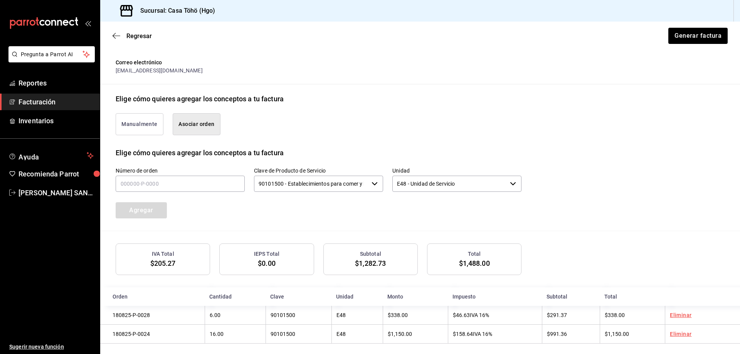
scroll to position [145, 0]
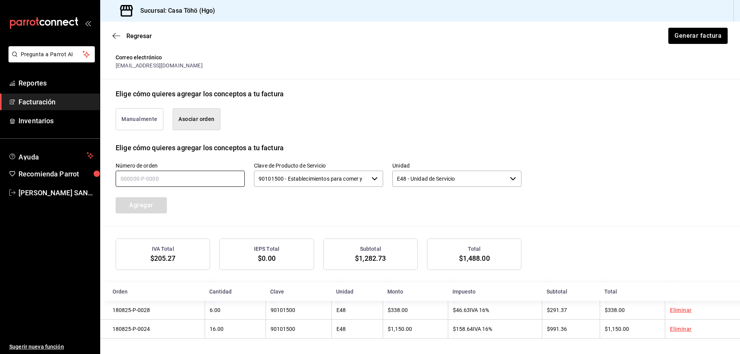
click at [145, 172] on input "text" at bounding box center [180, 179] width 129 height 16
type input "180825-P-0033"
click at [135, 205] on button "Agregar" at bounding box center [141, 205] width 51 height 16
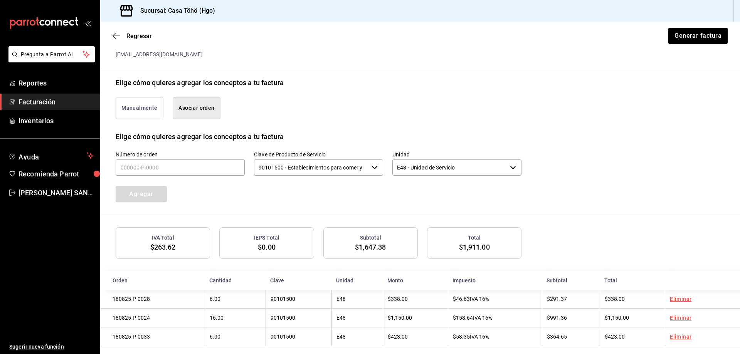
scroll to position [165, 0]
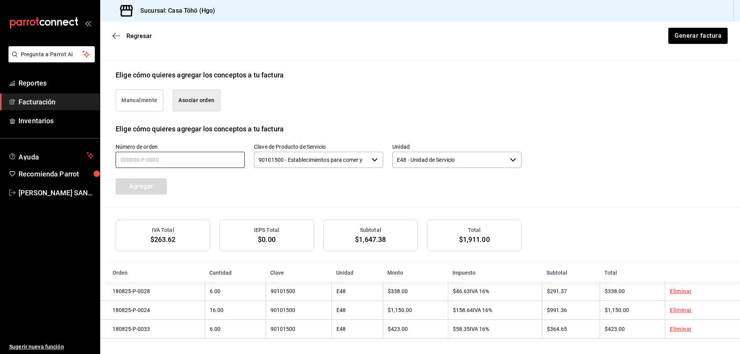
click at [193, 159] on input "text" at bounding box center [180, 160] width 129 height 16
type input "180825-P-0080"
click at [146, 183] on button "Agregar" at bounding box center [141, 187] width 51 height 16
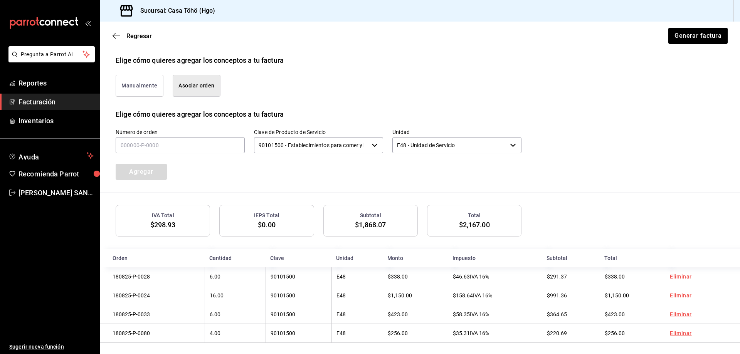
scroll to position [184, 0]
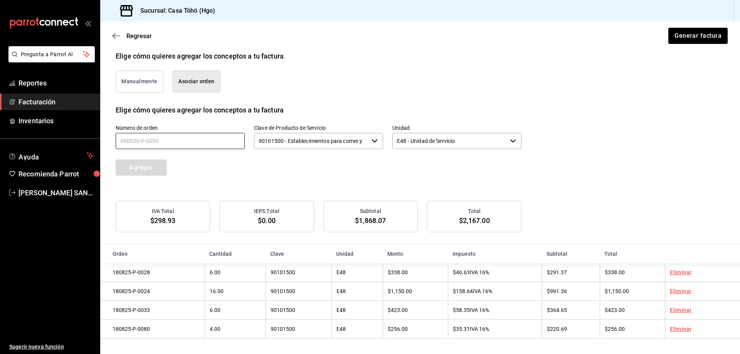
click at [159, 142] on input "text" at bounding box center [180, 141] width 129 height 16
type input "180825-P-0077"
click at [148, 167] on button "Agregar" at bounding box center [141, 168] width 51 height 16
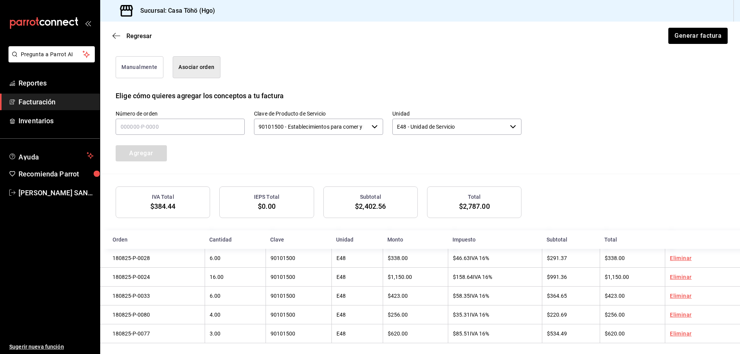
scroll to position [203, 0]
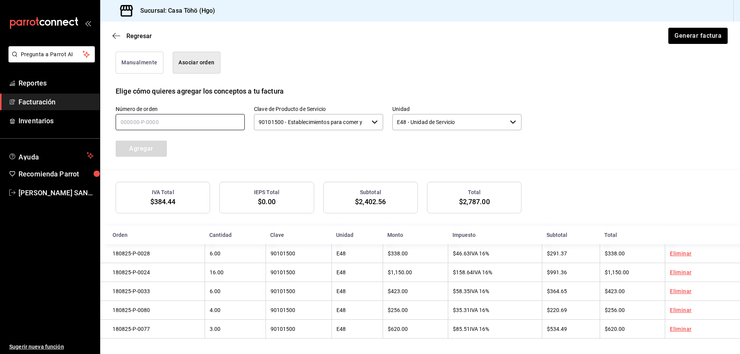
click at [138, 122] on input "text" at bounding box center [180, 122] width 129 height 16
type input "180825-P-0077"
click at [137, 150] on button "Agregar" at bounding box center [141, 149] width 51 height 16
click at [304, 137] on div "Número de orden Clave de Producto de Servicio 90101500 - Establecimientos para …" at bounding box center [309, 122] width 425 height 70
click at [147, 118] on input "text" at bounding box center [180, 122] width 129 height 16
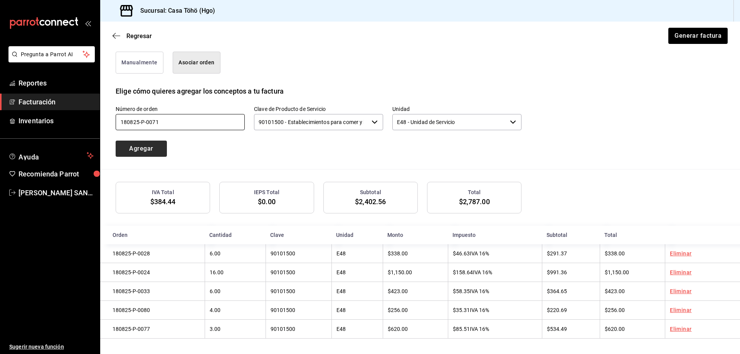
type input "180825-P-0071"
click at [151, 152] on button "Agregar" at bounding box center [141, 149] width 51 height 16
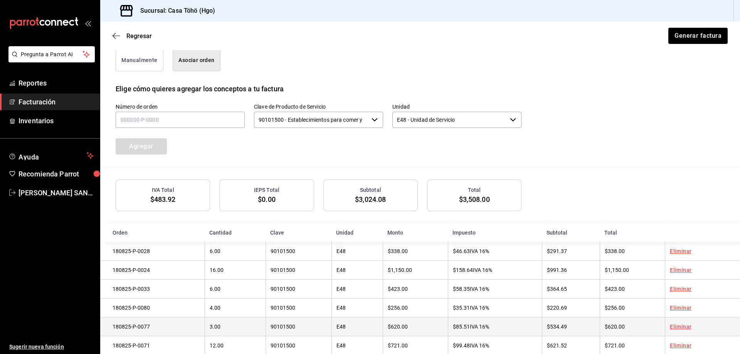
scroll to position [222, 0]
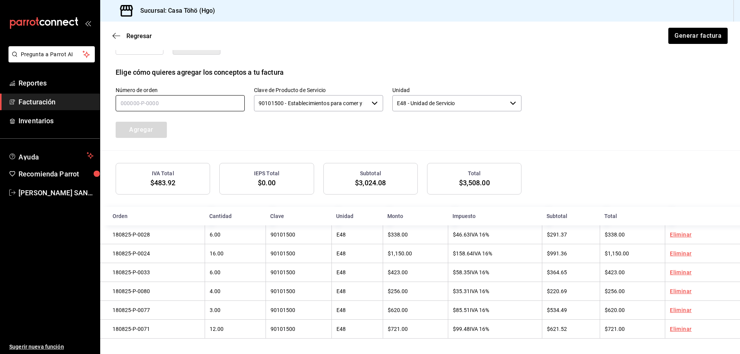
click at [157, 101] on input "text" at bounding box center [180, 103] width 129 height 16
type input "180825-P-0050"
click at [162, 123] on button "Agregar" at bounding box center [141, 130] width 51 height 16
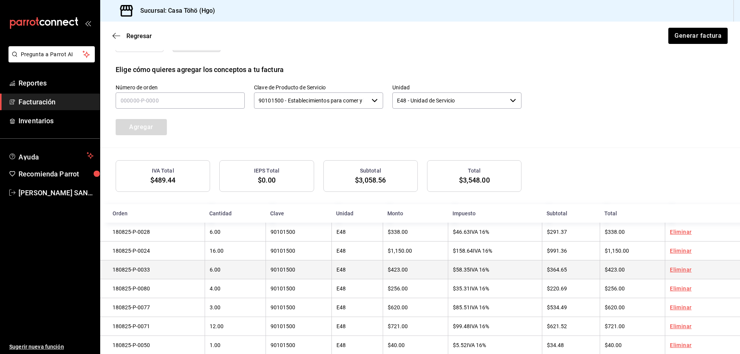
scroll to position [242, 0]
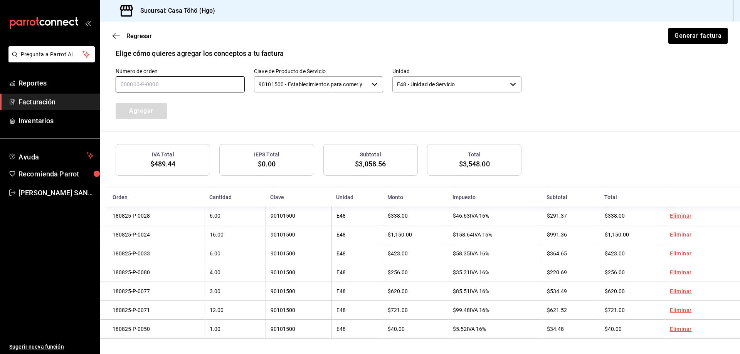
click at [158, 81] on input "text" at bounding box center [180, 84] width 129 height 16
type input "180825-P-0055"
click at [163, 110] on button "Agregar" at bounding box center [141, 111] width 51 height 16
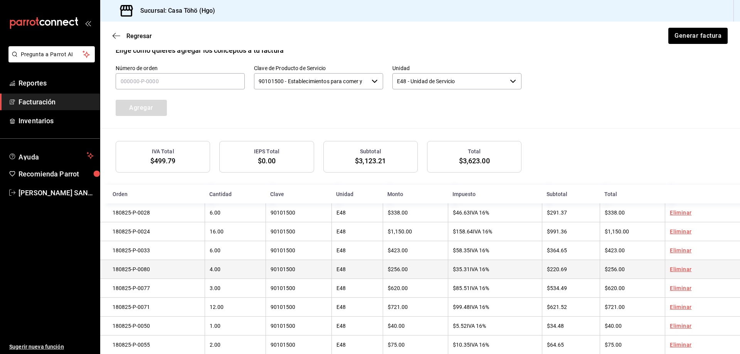
scroll to position [261, 0]
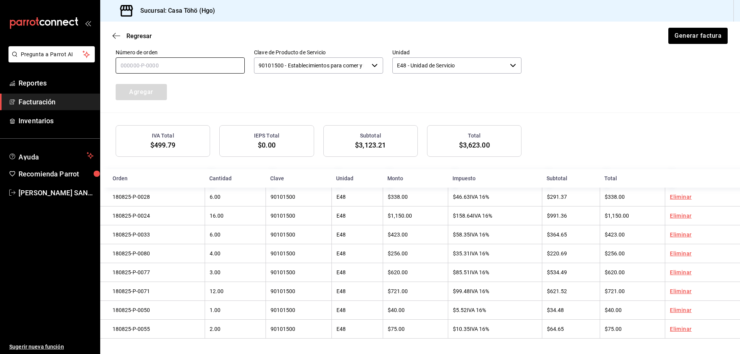
drag, startPoint x: 154, startPoint y: 64, endPoint x: 169, endPoint y: 61, distance: 15.4
click at [154, 64] on input "text" at bounding box center [180, 65] width 129 height 16
type input "180825-P-0086"
click at [163, 86] on button "Agregar" at bounding box center [141, 92] width 51 height 16
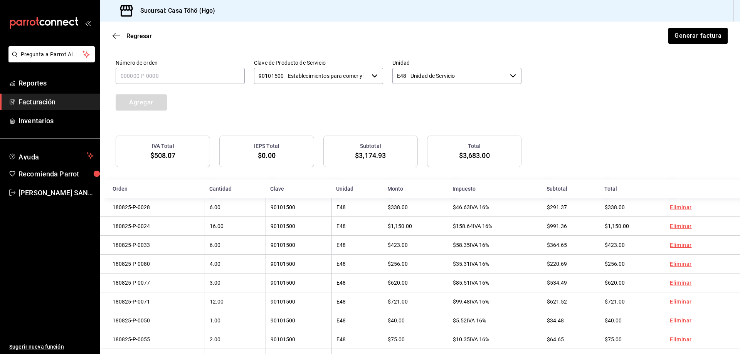
scroll to position [203, 0]
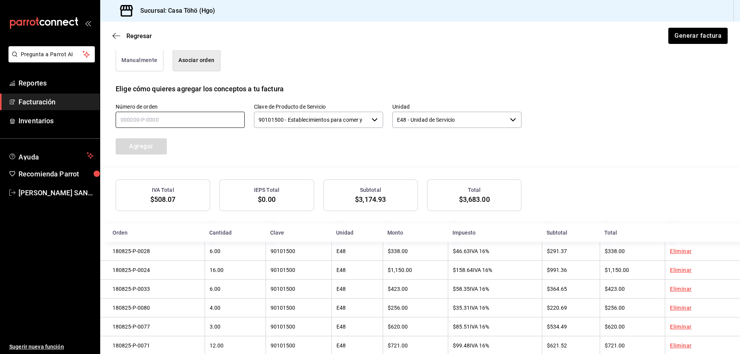
click at [143, 124] on input "text" at bounding box center [180, 120] width 129 height 16
type input "180825-P-0043"
click at [160, 146] on button "Agregar" at bounding box center [141, 146] width 51 height 16
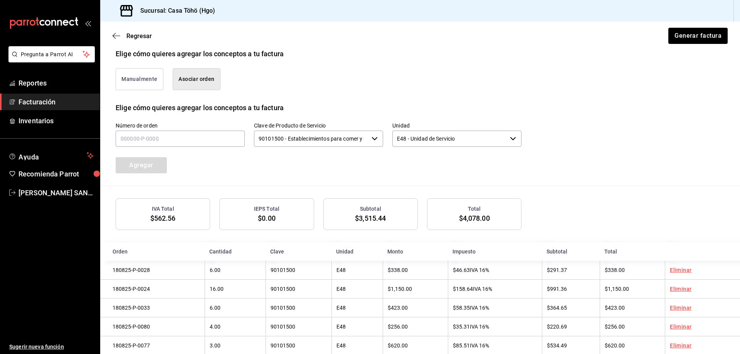
scroll to position [184, 0]
click at [172, 145] on input "text" at bounding box center [180, 139] width 129 height 16
type input "180825-P-0053"
click at [162, 161] on button "Agregar" at bounding box center [141, 166] width 51 height 16
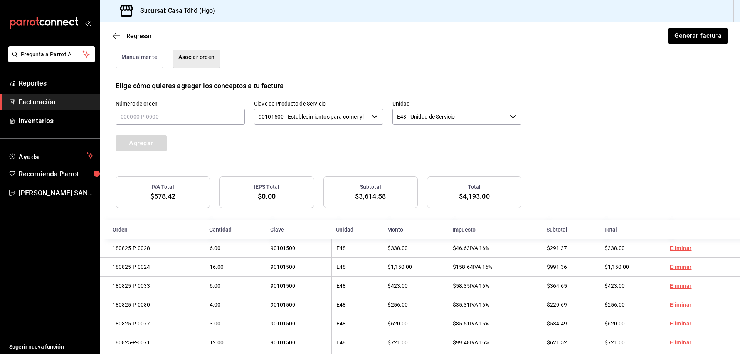
scroll to position [203, 0]
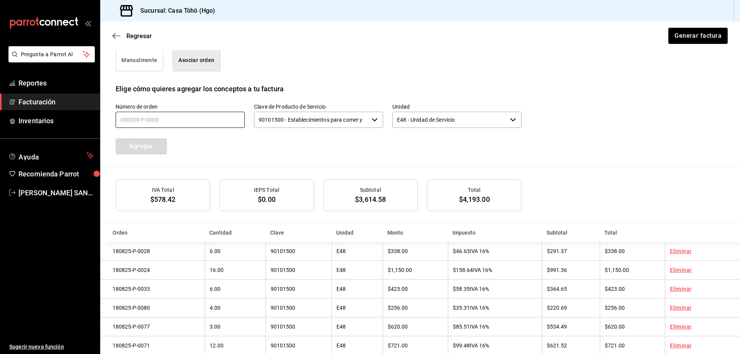
drag, startPoint x: 162, startPoint y: 121, endPoint x: 170, endPoint y: 117, distance: 9.3
click at [162, 121] on input "text" at bounding box center [180, 120] width 129 height 16
type input "180825-P-0057"
click at [157, 146] on button "Agregar" at bounding box center [141, 146] width 51 height 16
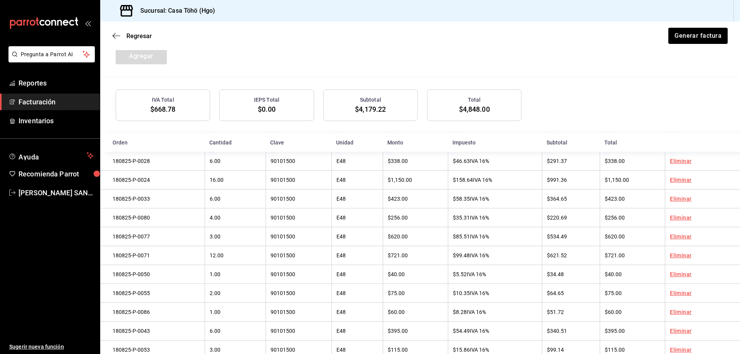
scroll to position [222, 0]
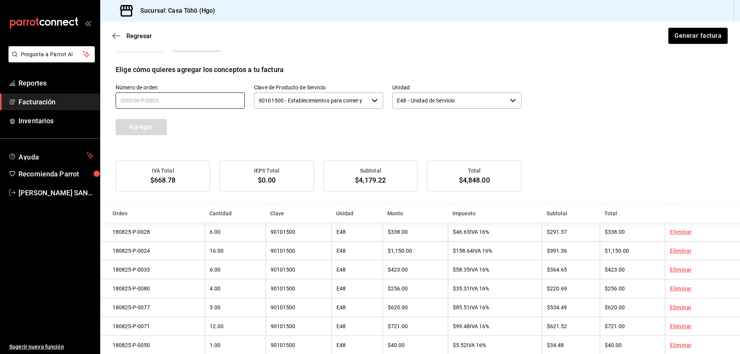
click at [155, 103] on input "text" at bounding box center [180, 101] width 129 height 16
type input "180825-P-0060"
click at [151, 123] on button "Agregar" at bounding box center [141, 127] width 51 height 16
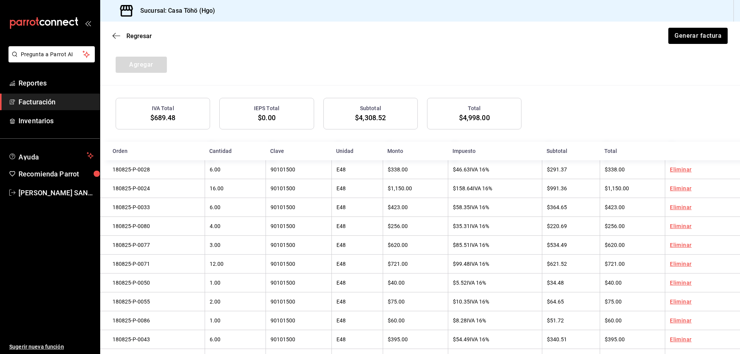
scroll to position [203, 0]
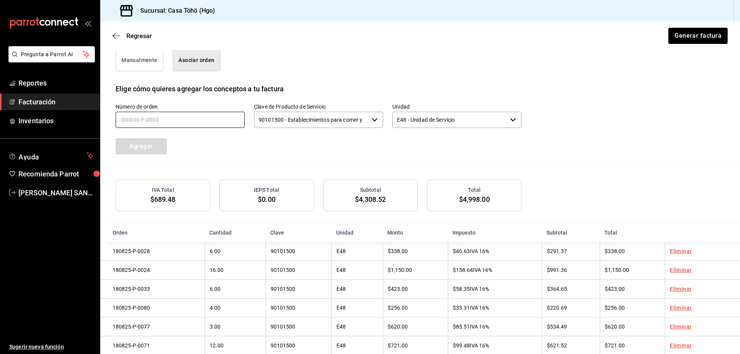
drag, startPoint x: 209, startPoint y: 121, endPoint x: 208, endPoint y: 108, distance: 13.1
click at [209, 121] on input "text" at bounding box center [180, 120] width 129 height 16
type input "180825-P-0075"
click at [161, 140] on button "Agregar" at bounding box center [141, 146] width 51 height 16
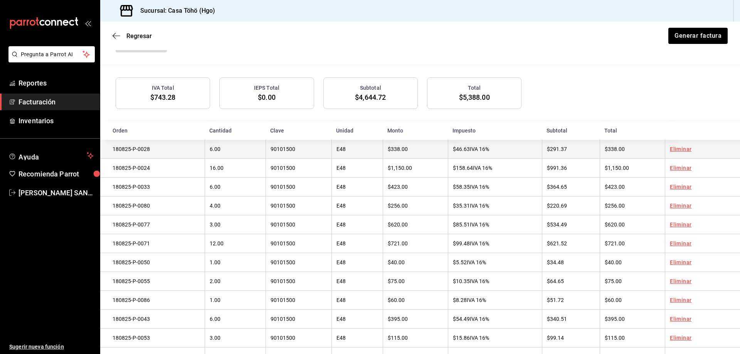
scroll to position [222, 0]
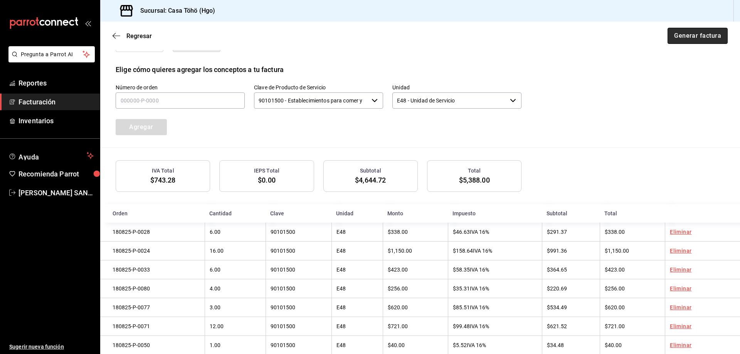
click at [682, 39] on button "Generar factura" at bounding box center [698, 36] width 60 height 16
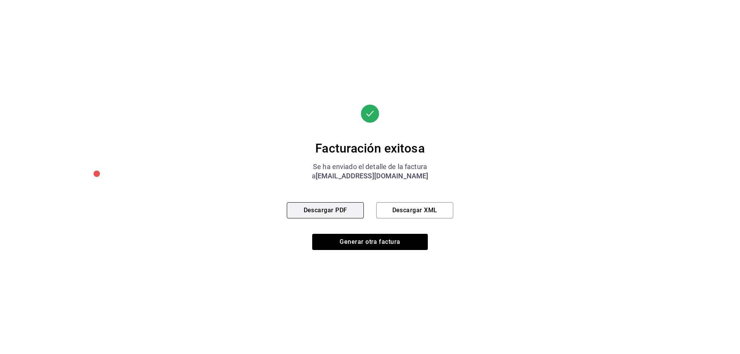
click at [315, 210] on button "Descargar PDF" at bounding box center [325, 210] width 77 height 16
